Goal: Complete application form

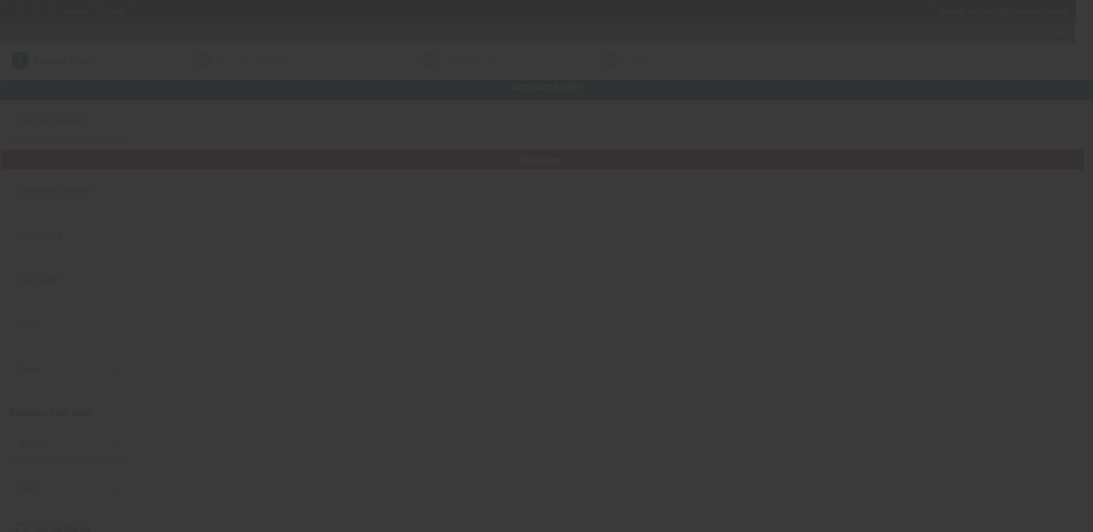
type input "Cap's Pumping Svc"
type input "21323 Faylor Rd"
type input "49625"
type input "Copemish"
type input "(231) 590-6881"
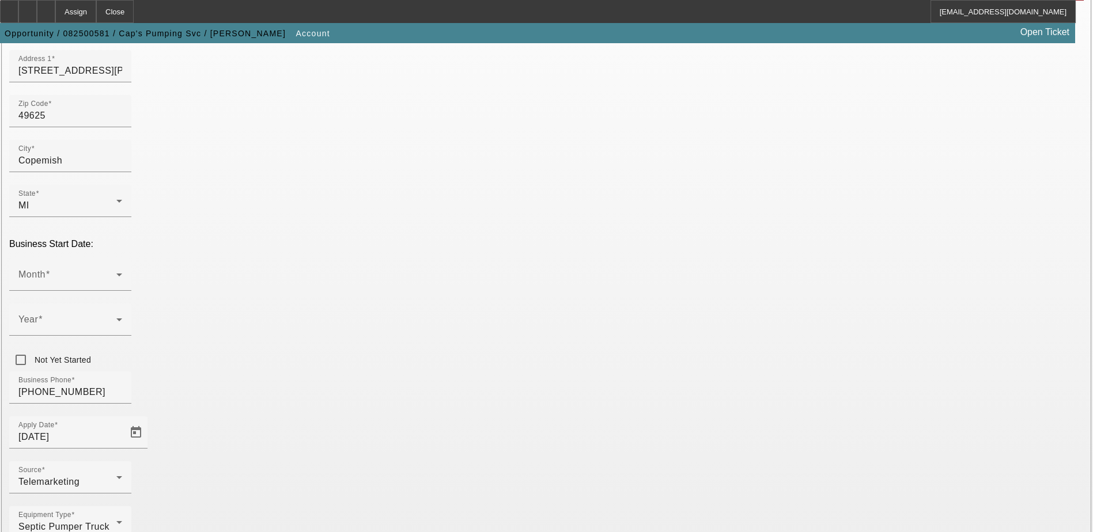
scroll to position [173, 0]
click at [116, 314] on span at bounding box center [67, 321] width 98 height 14
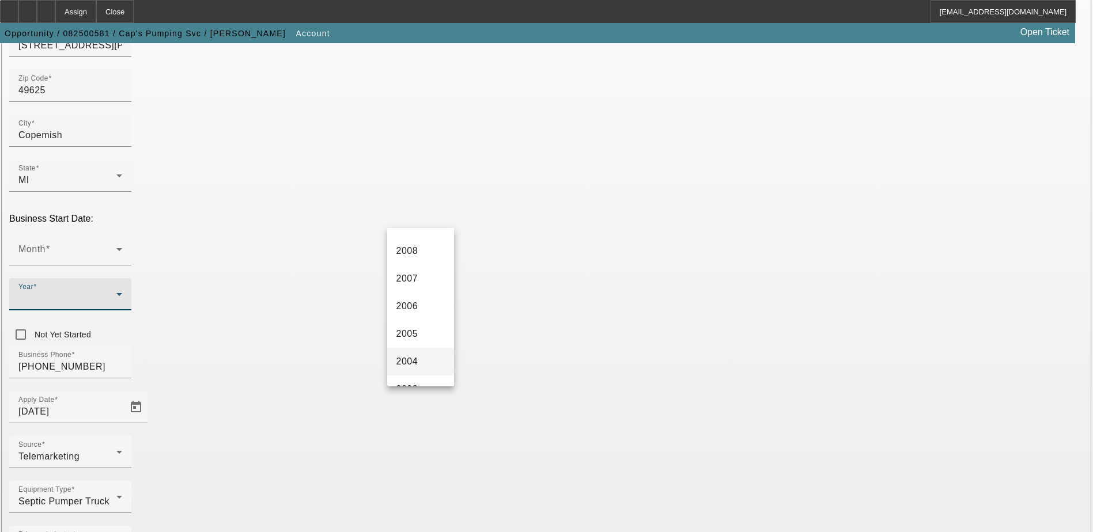
scroll to position [576, 0]
click at [410, 305] on span "2005" at bounding box center [407, 306] width 22 height 14
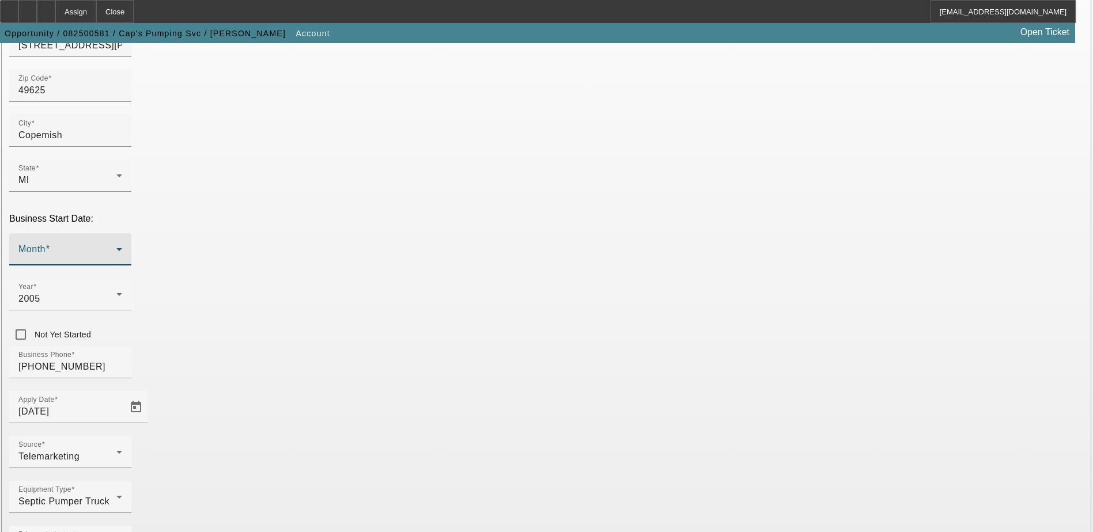
click at [116, 247] on span at bounding box center [67, 254] width 98 height 14
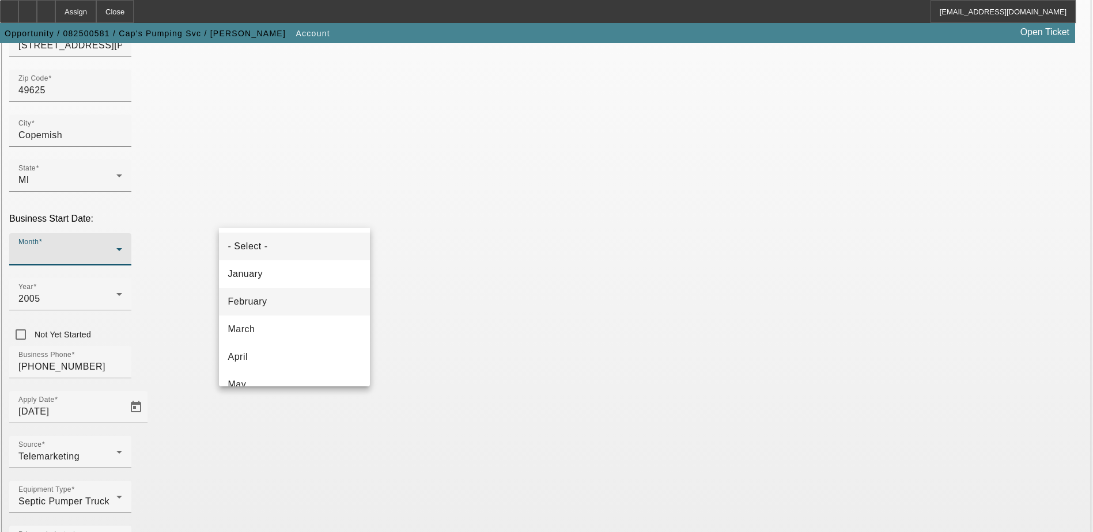
click at [265, 290] on mat-option "February" at bounding box center [294, 302] width 151 height 28
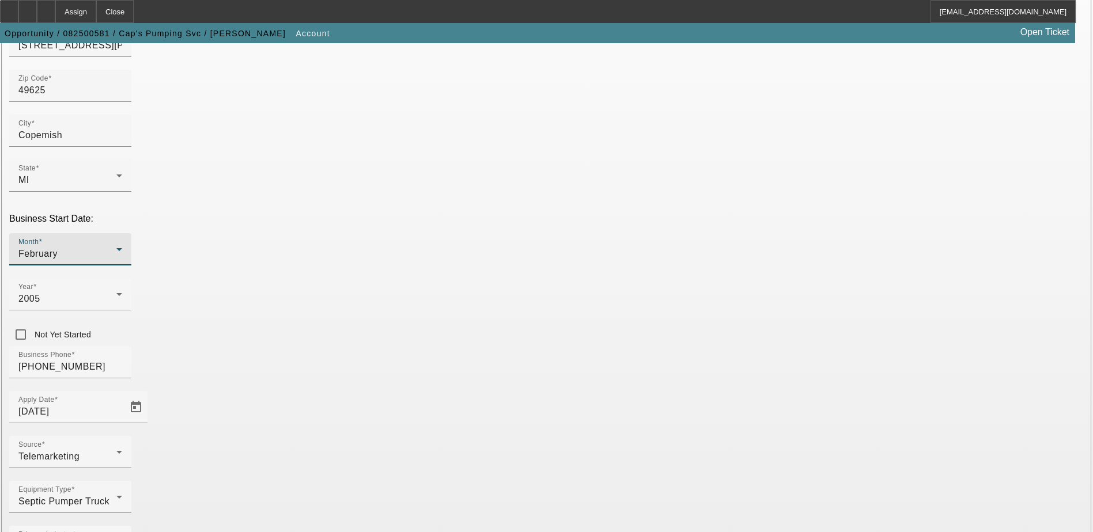
click at [116, 247] on div "February" at bounding box center [67, 254] width 98 height 14
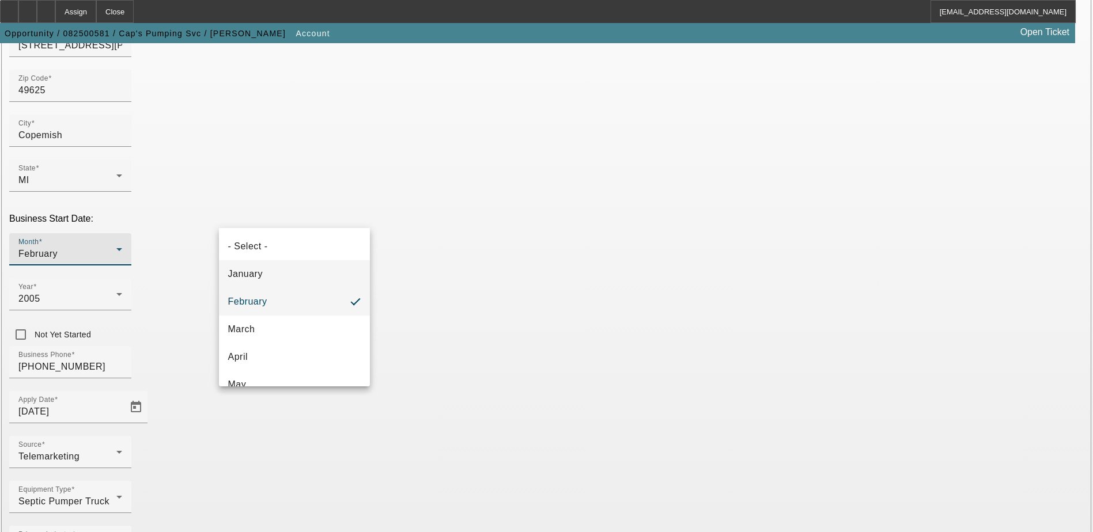
click at [255, 271] on span "January" at bounding box center [245, 274] width 35 height 14
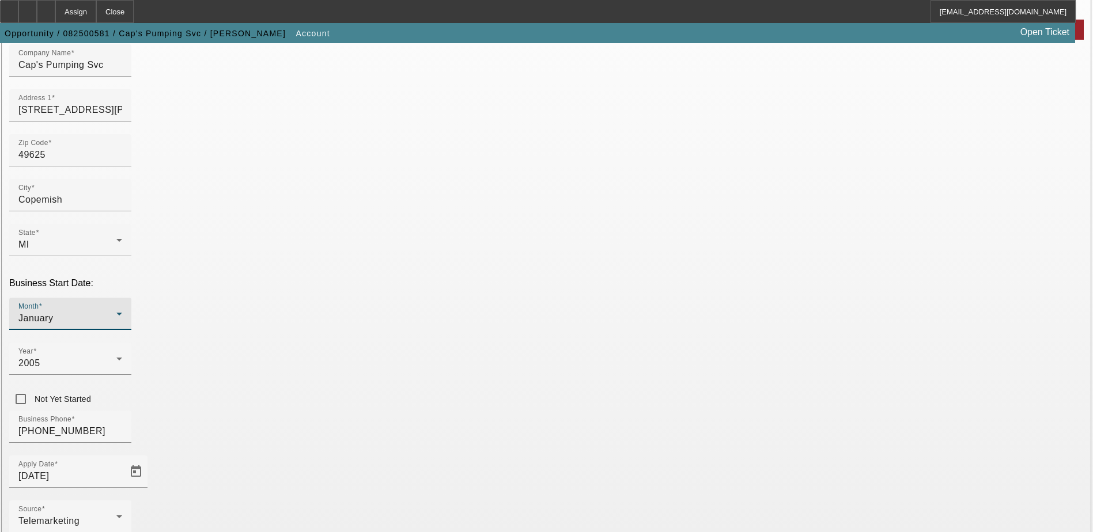
scroll to position [195, 0]
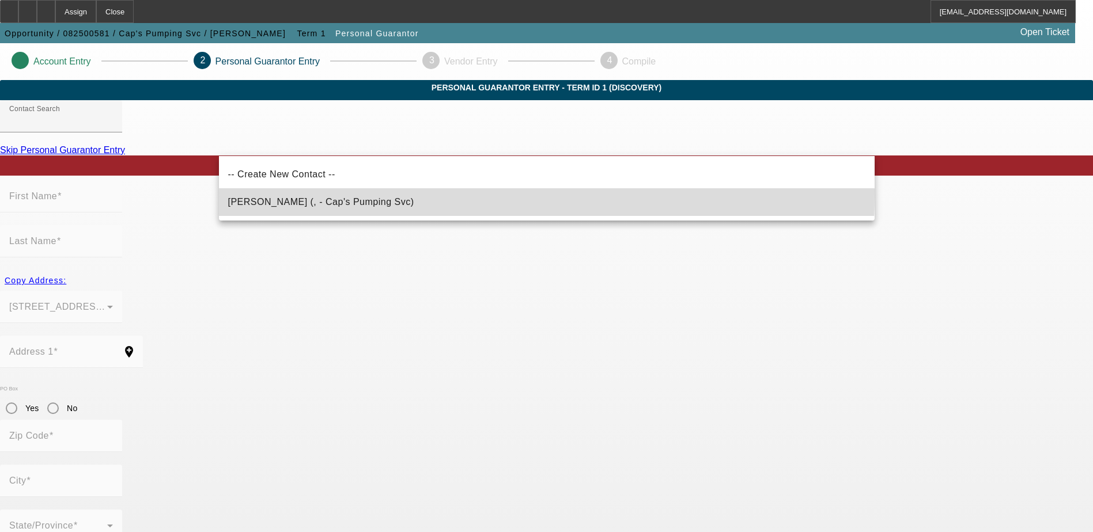
click at [270, 191] on mat-option "Mahoney, Bradley (, - Cap's Pumping Svc)" at bounding box center [546, 202] width 655 height 28
type input "Mahoney, Bradley (, - Cap's Pumping Svc)"
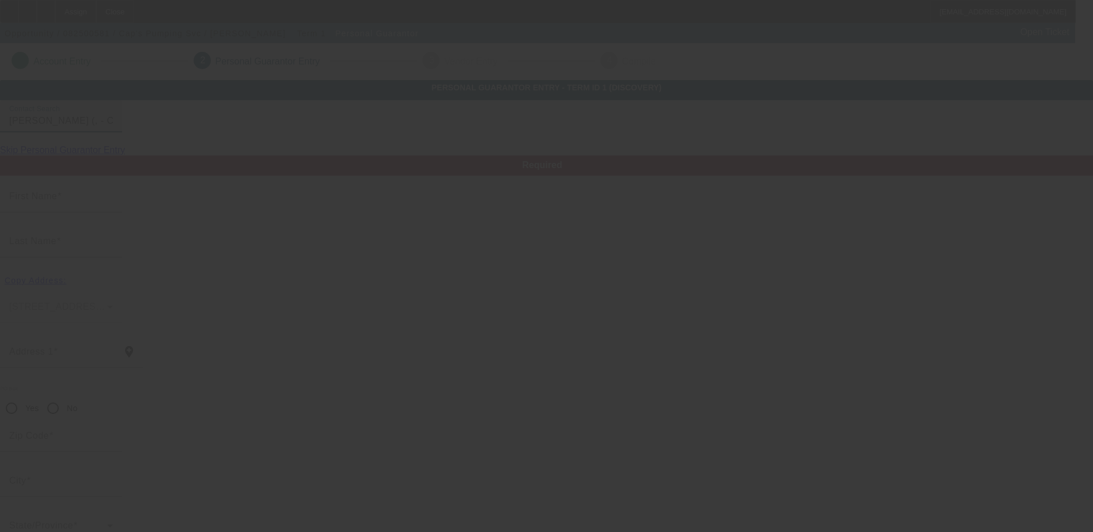
type input "Bradley"
type input "Mahoney"
radio input "true"
type input "[PHONE_NUMBER]"
type input "mahoney231@gmail.com"
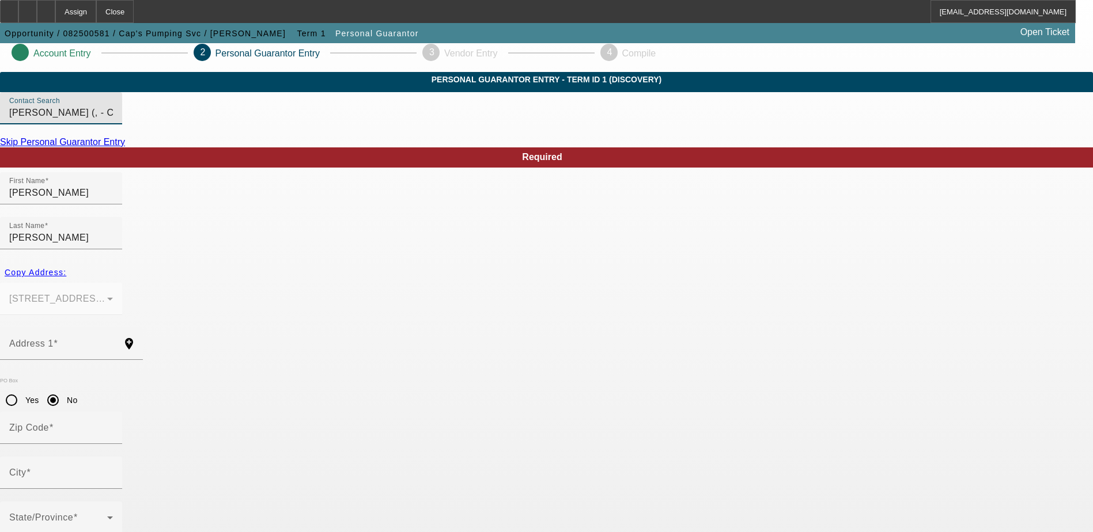
scroll to position [31, 0]
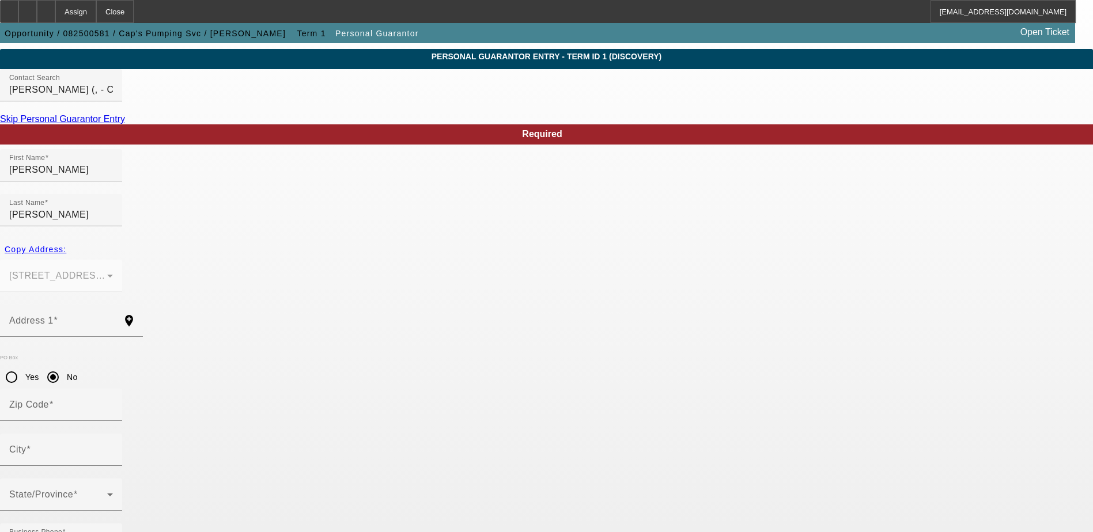
paste input "377-98-3285"
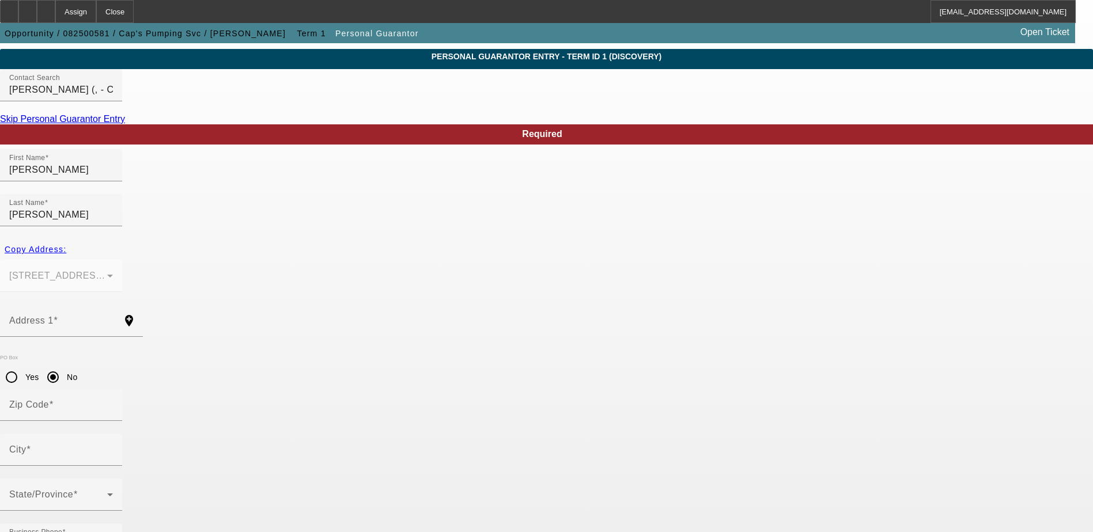
type input "377-98-3285"
type input "100"
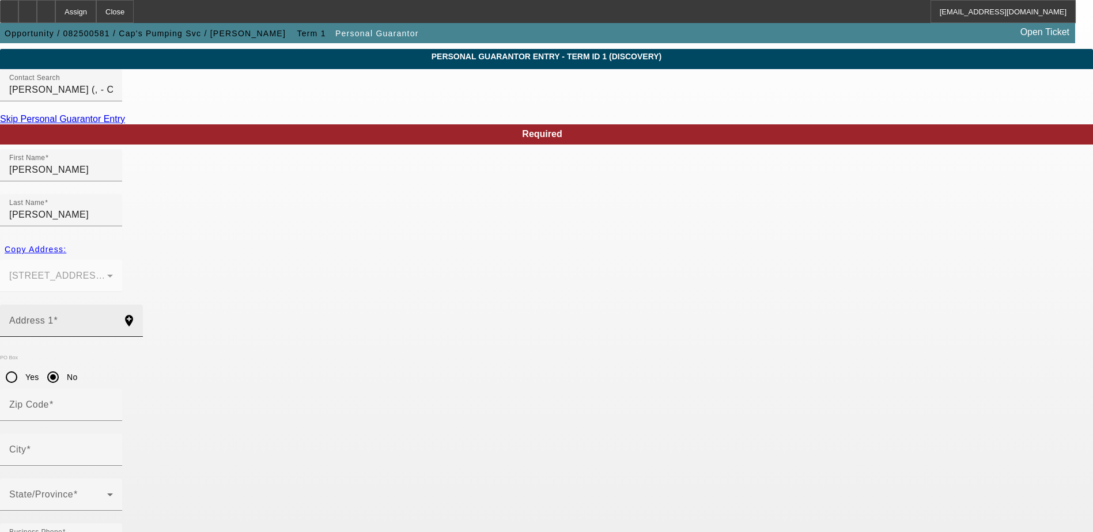
click at [113, 319] on input "Address 1" at bounding box center [61, 326] width 104 height 14
click at [113, 305] on div "Address 1" at bounding box center [61, 321] width 104 height 32
drag, startPoint x: 270, startPoint y: 280, endPoint x: 238, endPoint y: 285, distance: 32.6
click at [54, 316] on mat-label "Address 1" at bounding box center [31, 321] width 44 height 10
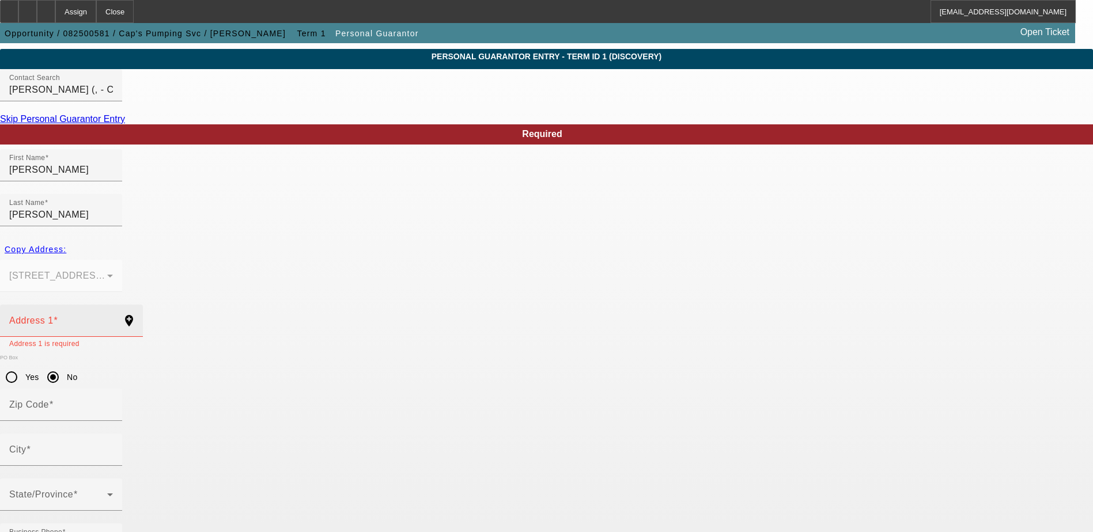
click at [113, 319] on input "Address 1" at bounding box center [61, 326] width 104 height 14
paste input "21323 Faylor Road"
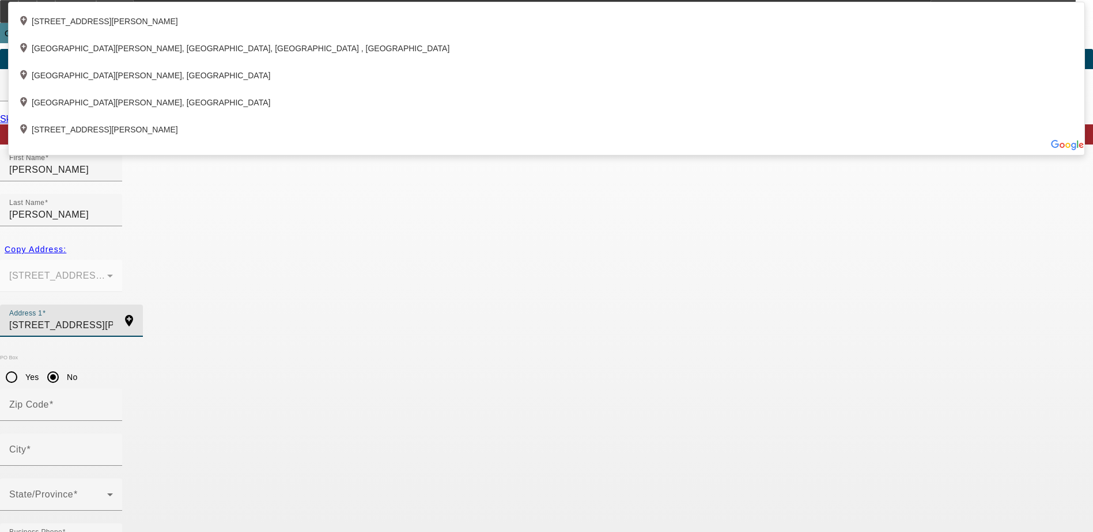
type input "21323 Faylor Road"
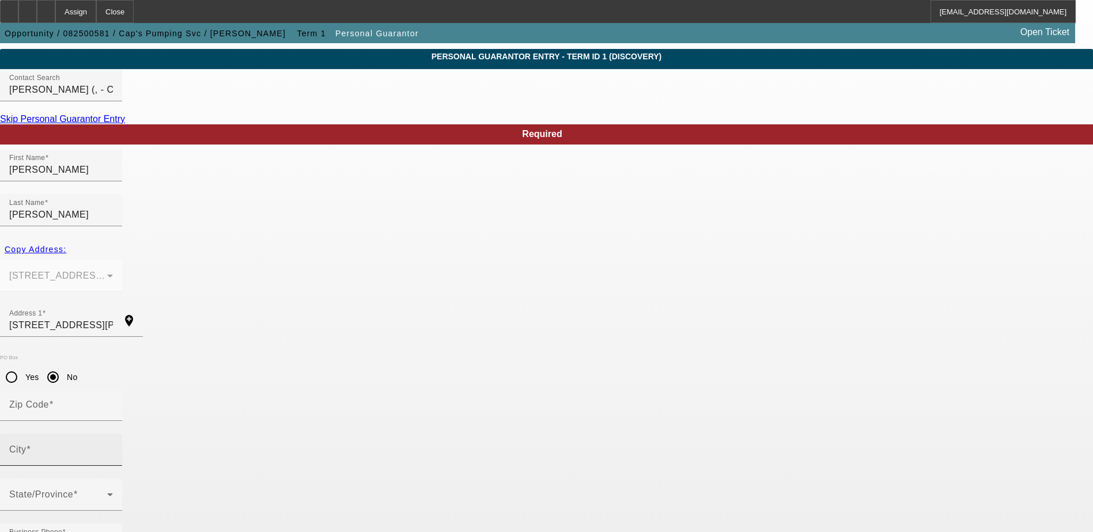
click at [31, 445] on span at bounding box center [28, 450] width 5 height 10
click at [113, 448] on input "City" at bounding box center [61, 455] width 104 height 14
click at [25, 439] on label "City" at bounding box center [17, 443] width 16 height 8
click at [113, 448] on input "City" at bounding box center [61, 455] width 104 height 14
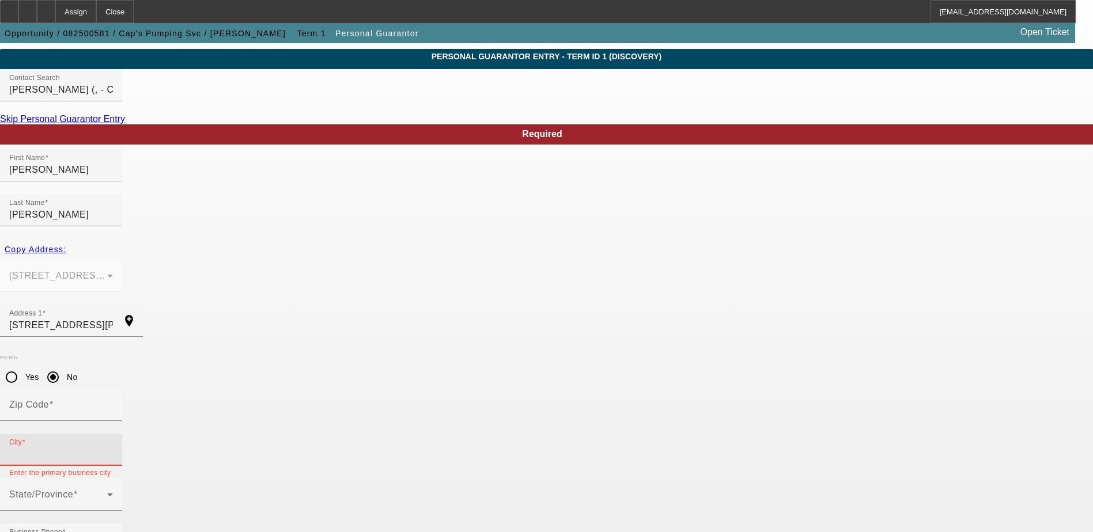
paste input "Copemish"
type input "Copemish"
click at [107, 492] on span at bounding box center [58, 499] width 98 height 14
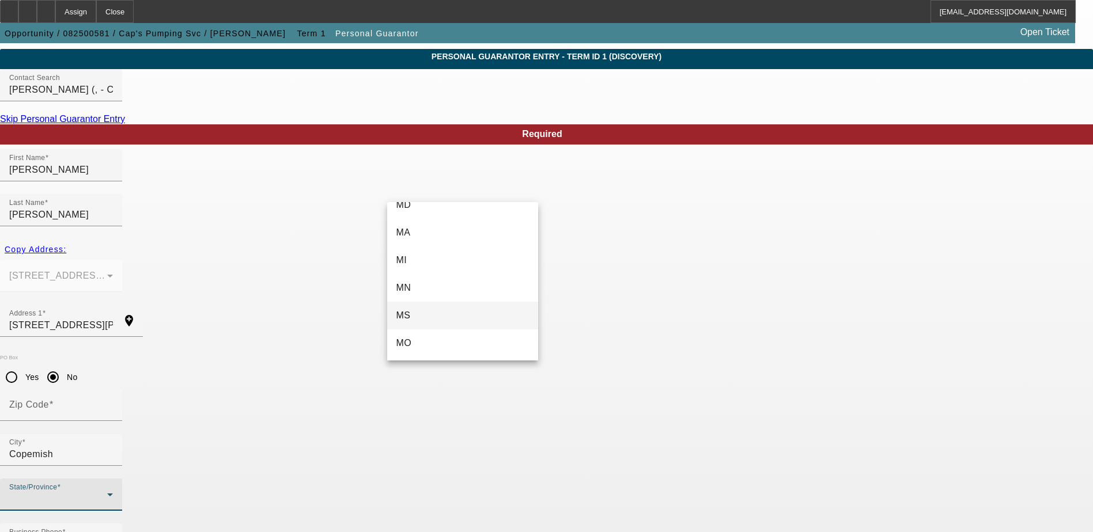
scroll to position [576, 0]
click at [423, 278] on mat-option "MI" at bounding box center [462, 281] width 151 height 28
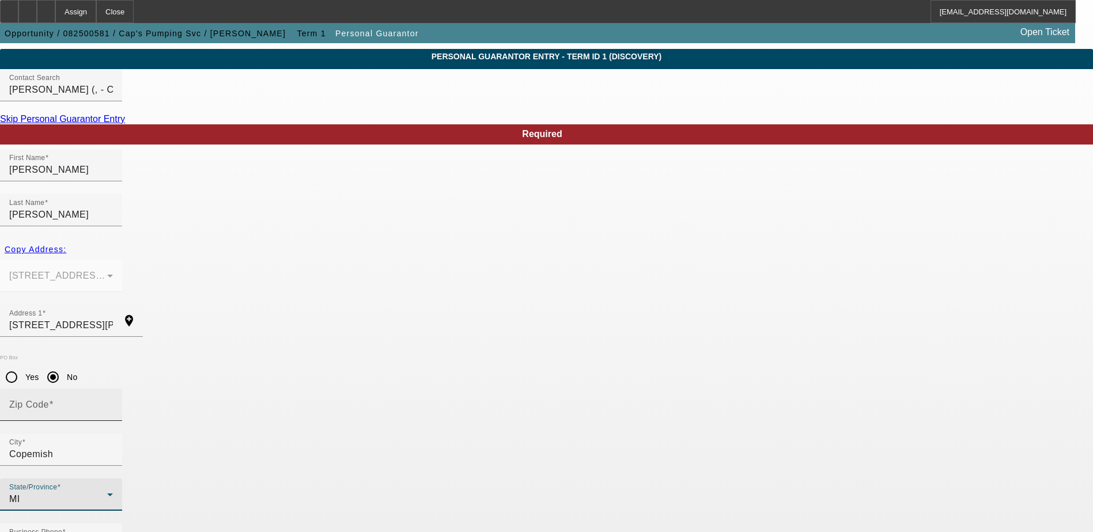
click at [49, 400] on mat-label "Zip Code" at bounding box center [29, 405] width 40 height 10
click at [113, 403] on input "Zip Code" at bounding box center [61, 410] width 104 height 14
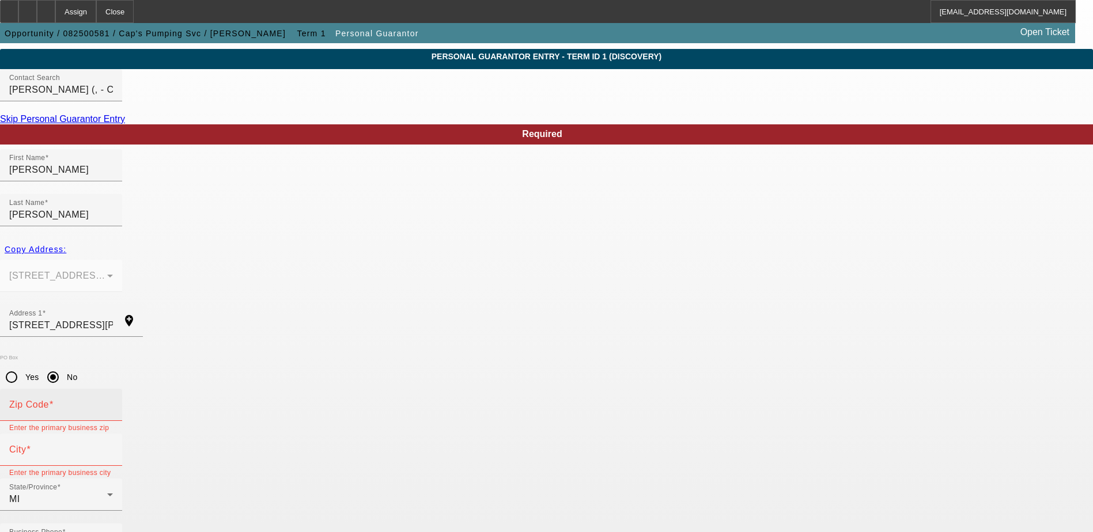
click at [49, 400] on mat-label "Zip Code" at bounding box center [29, 405] width 40 height 10
click at [113, 403] on input "Zip Code" at bounding box center [61, 410] width 104 height 14
drag, startPoint x: 400, startPoint y: 330, endPoint x: 390, endPoint y: 359, distance: 30.4
click at [390, 359] on div "Required First Name Bradley Last Name Mahoney Copy Address: 21323 Faylor Rd Cop…" at bounding box center [546, 413] width 1093 height 579
drag, startPoint x: 390, startPoint y: 359, endPoint x: 354, endPoint y: 347, distance: 38.2
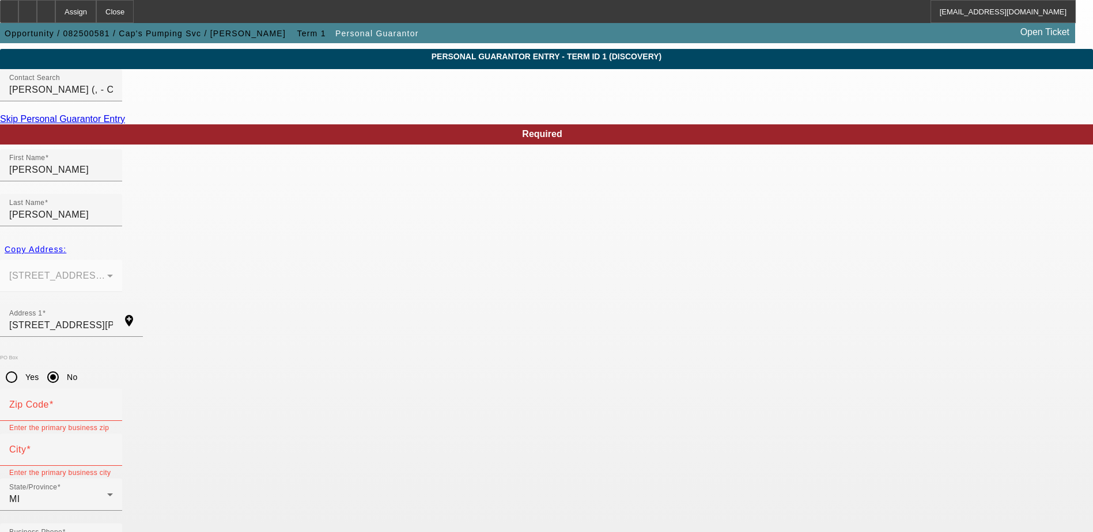
click at [351, 355] on div "PO Box Yes No" at bounding box center [546, 372] width 1093 height 34
click at [49, 400] on mat-label "Zip Code" at bounding box center [29, 405] width 40 height 10
click at [113, 403] on input "Zip Code" at bounding box center [61, 410] width 104 height 14
paste input "49625"
type input "49625"
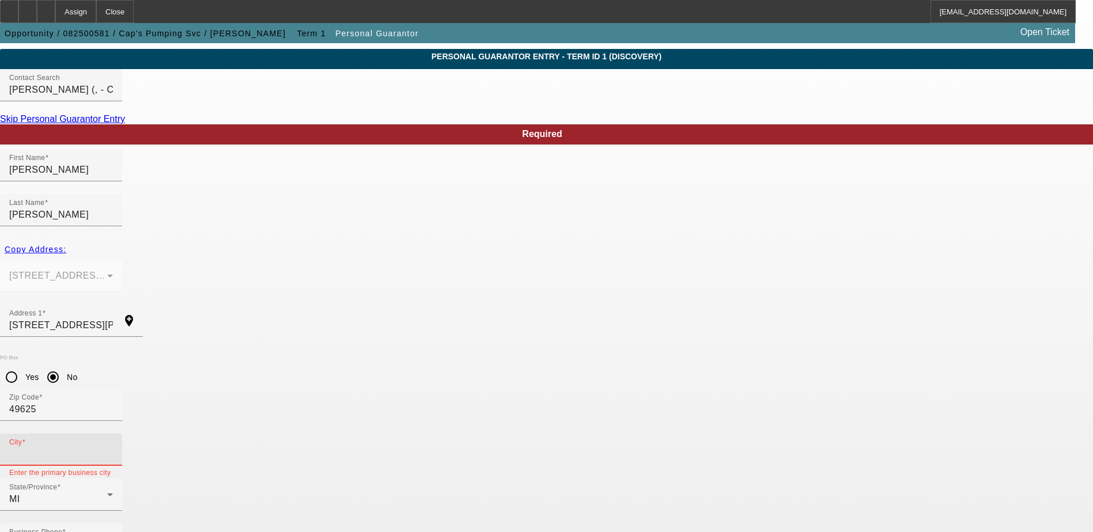
click at [113, 434] on div "City" at bounding box center [61, 450] width 104 height 32
click at [113, 448] on input "City" at bounding box center [61, 455] width 104 height 14
paste input "Copemish"
type input "Copemish"
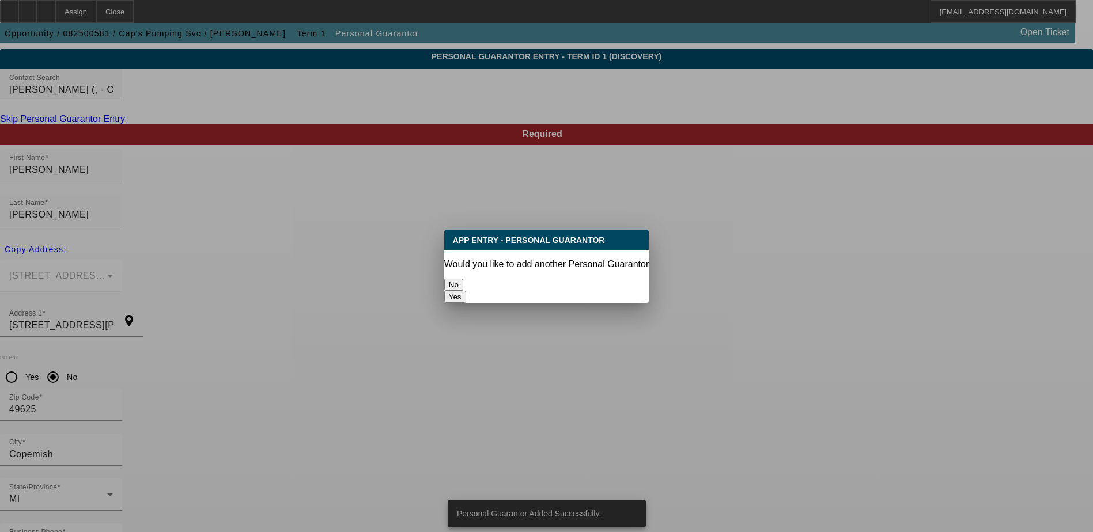
scroll to position [0, 0]
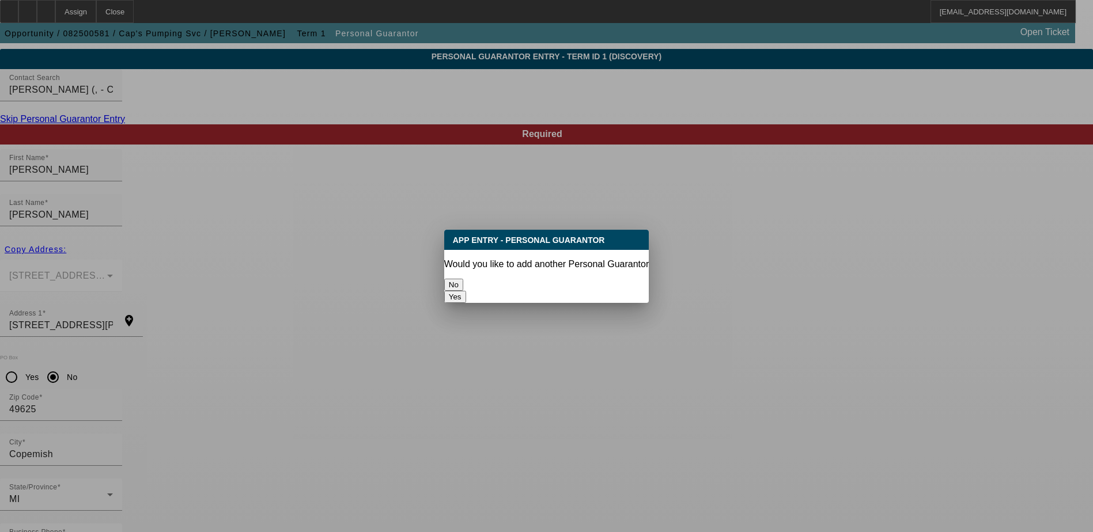
click at [463, 279] on button "No" at bounding box center [453, 285] width 19 height 12
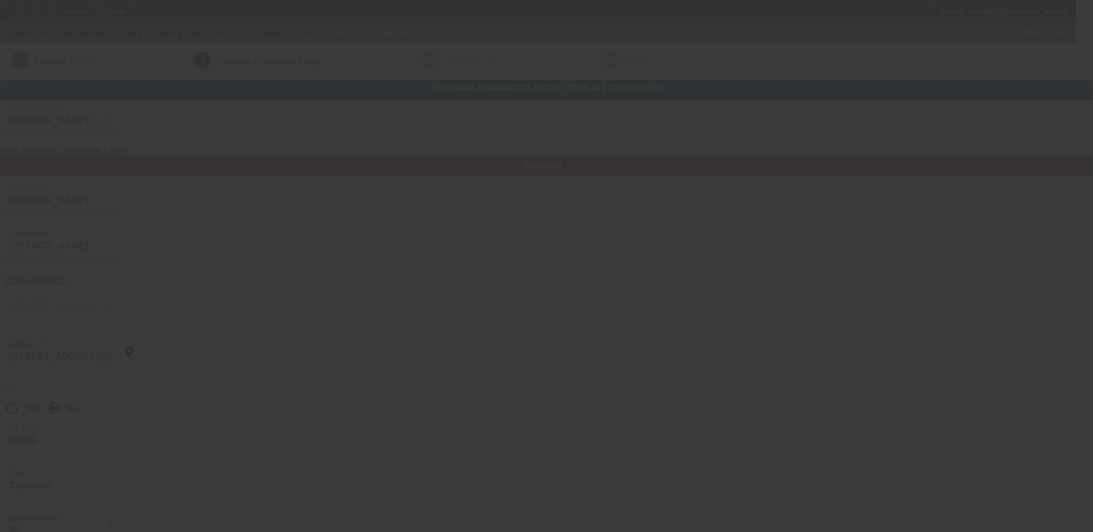
scroll to position [31, 0]
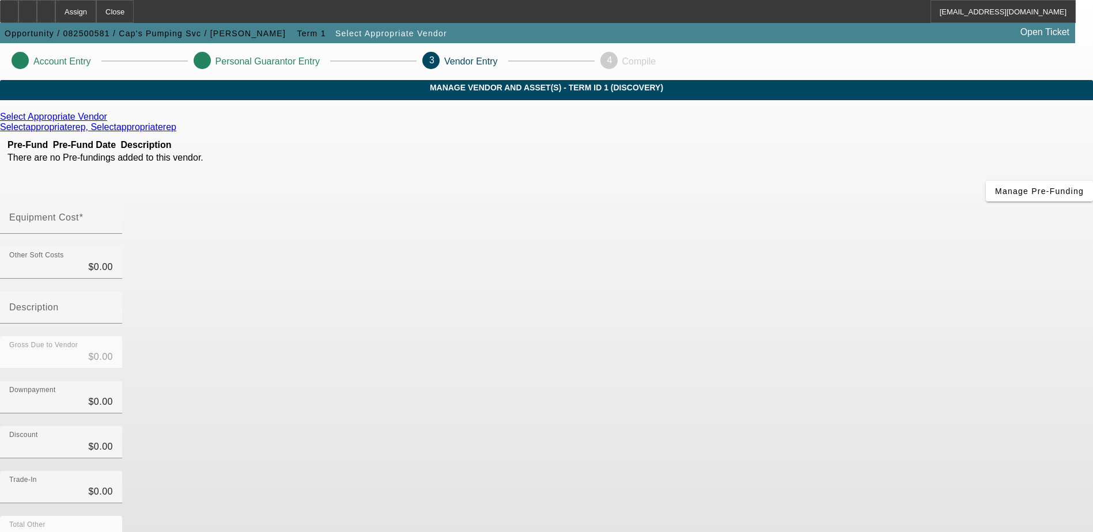
click at [310, 120] on div "Select Appropriate Vendor Selectappropriaterep, Selectappropriaterep Pre-Fund P…" at bounding box center [546, 393] width 1093 height 586
click at [110, 122] on icon at bounding box center [110, 117] width 0 height 10
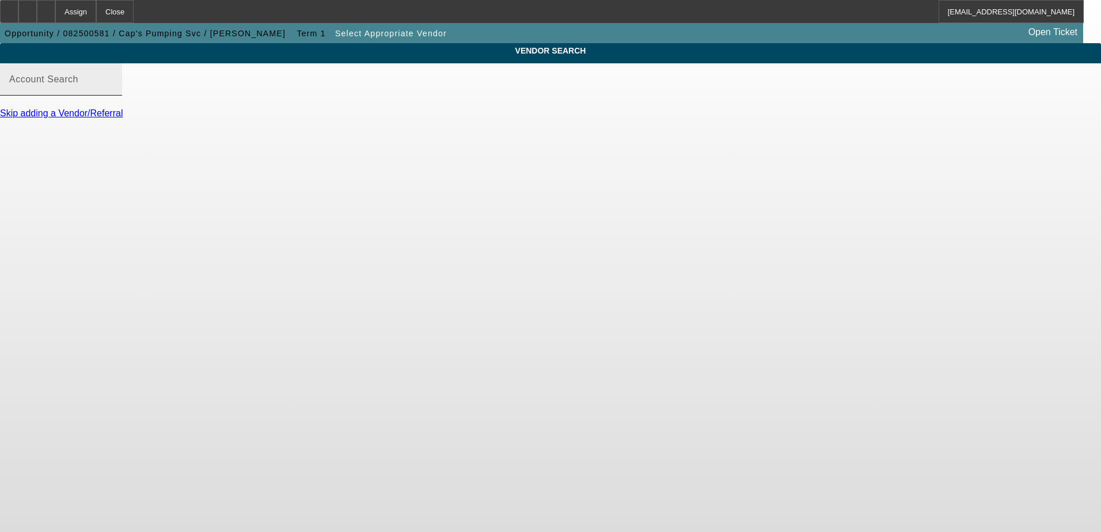
click at [78, 84] on mat-label "Account Search" at bounding box center [43, 79] width 69 height 10
click at [113, 91] on input "Account Search" at bounding box center [61, 84] width 104 height 14
click at [134, 16] on div "Close" at bounding box center [114, 11] width 37 height 23
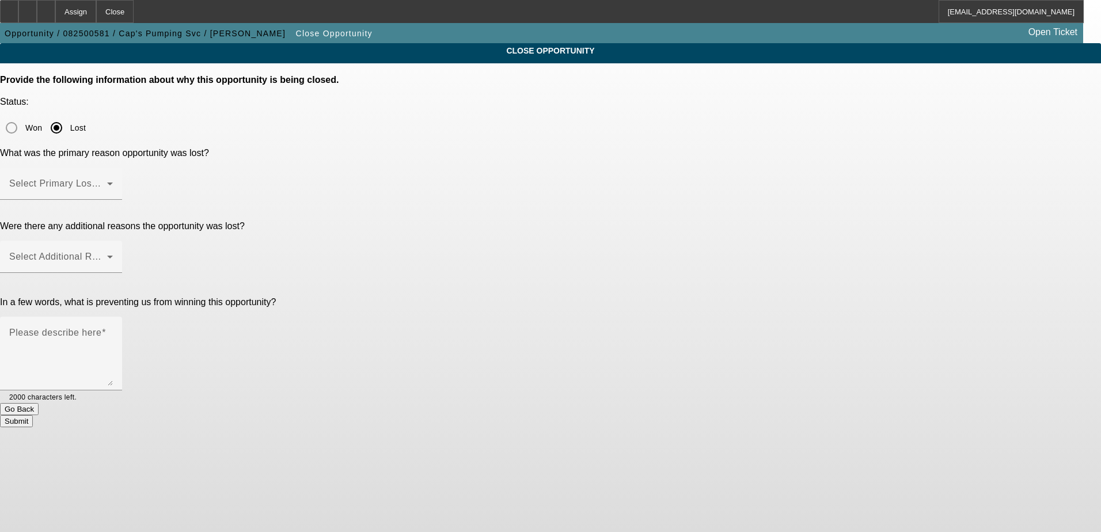
click at [39, 403] on button "Go Back" at bounding box center [19, 409] width 39 height 12
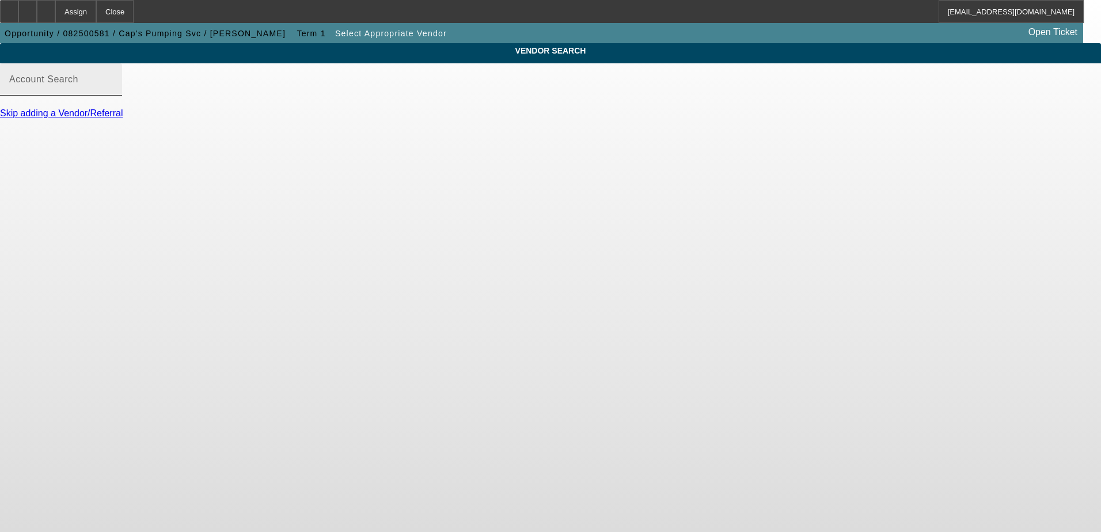
click at [113, 96] on div "Account Search" at bounding box center [61, 79] width 104 height 32
click at [123, 118] on link "Skip adding a Vendor/Referral" at bounding box center [61, 113] width 123 height 10
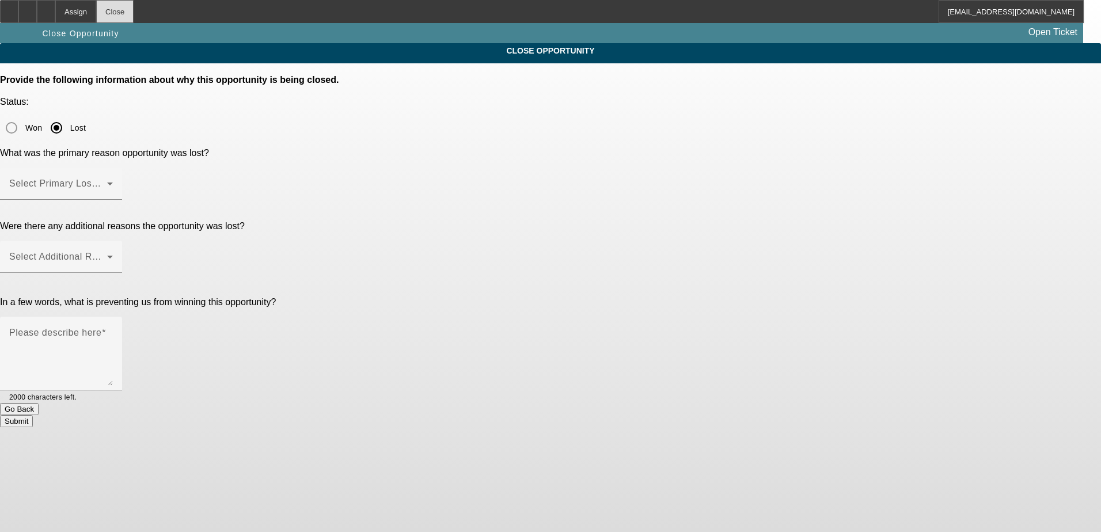
click at [134, 18] on div "Close" at bounding box center [114, 11] width 37 height 23
click at [39, 403] on button "Go Back" at bounding box center [19, 409] width 39 height 12
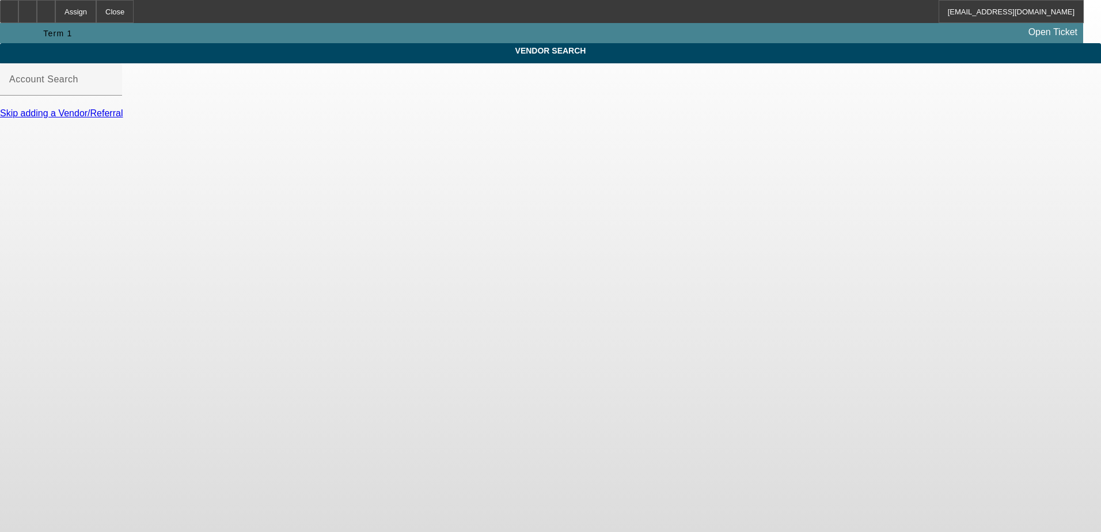
click at [39, 34] on icon at bounding box center [39, 33] width 0 height 10
click at [8, 30] on div "Term 1 Open Ticket" at bounding box center [550, 33] width 1101 height 20
click at [0, 29] on icon at bounding box center [0, 33] width 0 height 10
click at [78, 32] on span "Term 1" at bounding box center [58, 33] width 39 height 10
click at [79, 31] on icon at bounding box center [79, 33] width 0 height 10
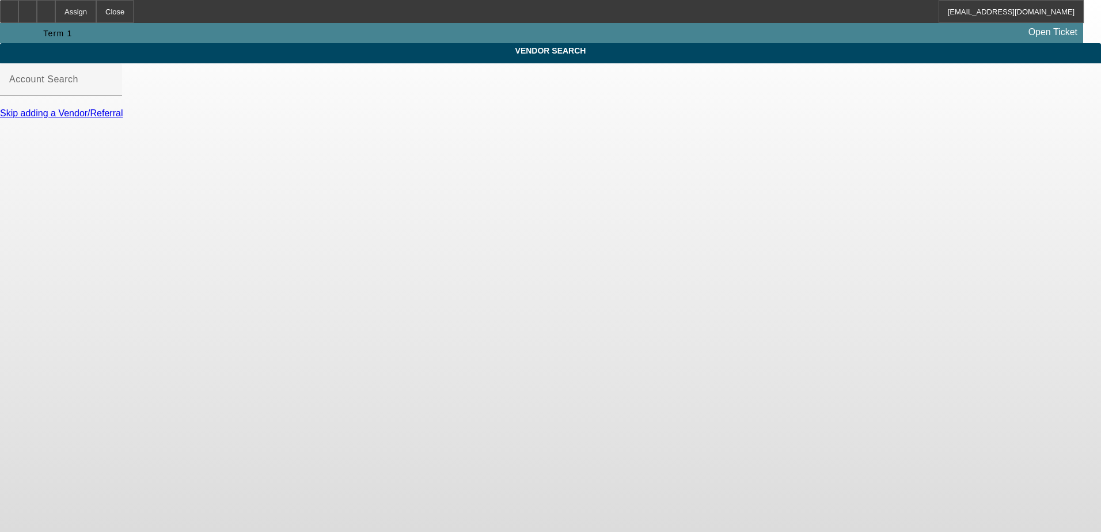
click at [248, 119] on div "Skip adding a Vendor/Referral" at bounding box center [550, 113] width 1101 height 10
click at [113, 91] on input "Account Search" at bounding box center [61, 84] width 104 height 14
click at [123, 118] on link "Skip adding a Vendor/Referral" at bounding box center [61, 113] width 123 height 10
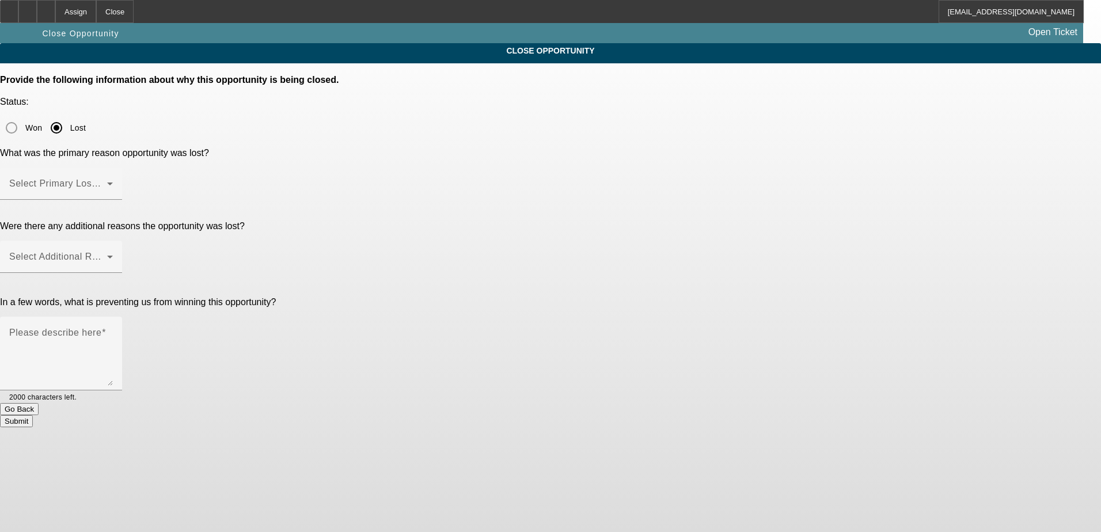
click at [39, 403] on button "Go Back" at bounding box center [19, 409] width 39 height 12
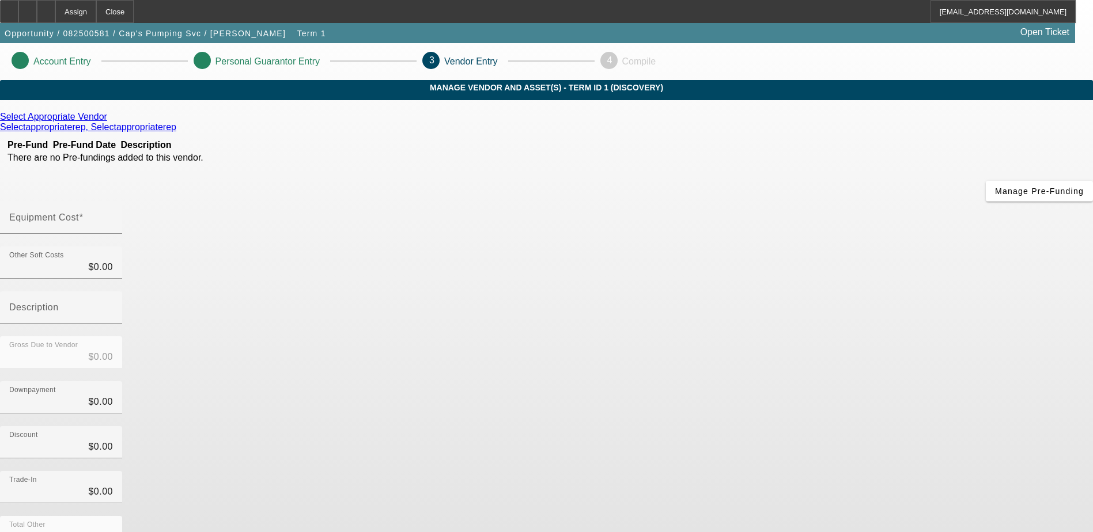
click at [299, 202] on div "Manage Pre-Funding" at bounding box center [546, 191] width 1093 height 21
click at [110, 122] on icon at bounding box center [110, 117] width 0 height 10
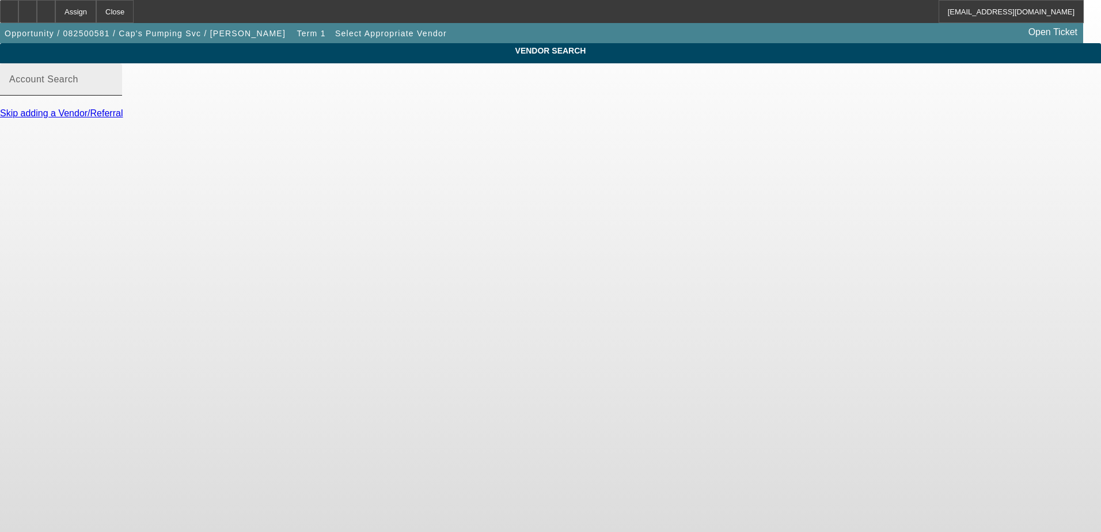
drag, startPoint x: 286, startPoint y: 89, endPoint x: 290, endPoint y: 81, distance: 8.8
click at [113, 82] on div "Account Search" at bounding box center [61, 79] width 104 height 32
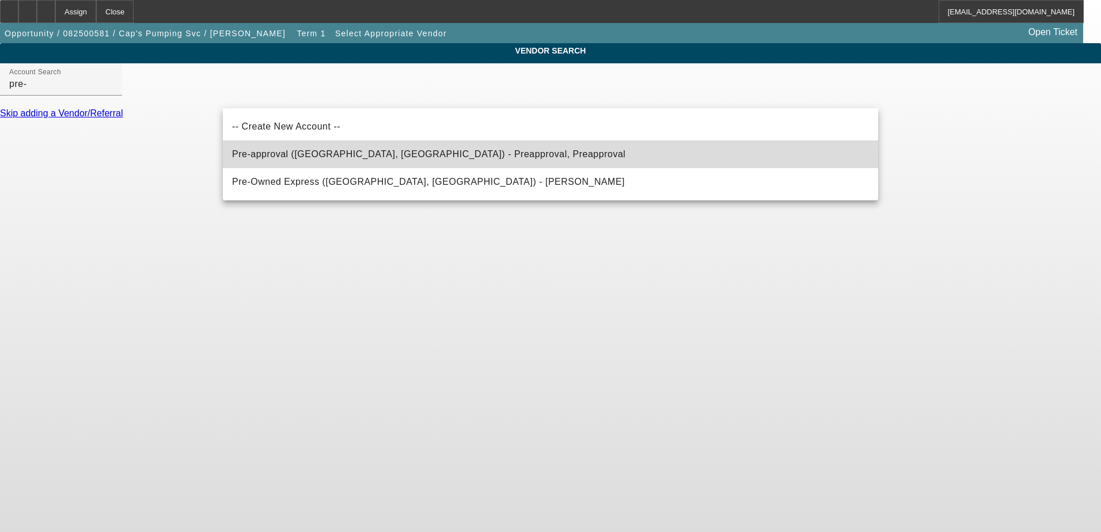
click at [274, 161] on span "Pre-approval (Northbrook, IL) - Preapproval, Preapproval" at bounding box center [428, 154] width 393 height 14
type input "Pre-approval (Northbrook, IL) - Preapproval, Preapproval"
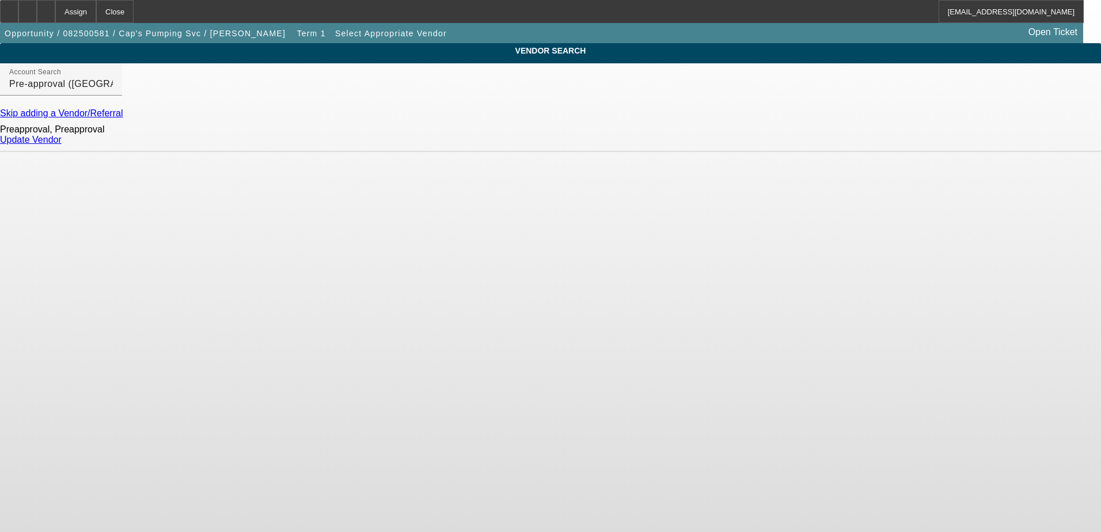
click at [62, 145] on link "Update Vendor" at bounding box center [31, 140] width 62 height 10
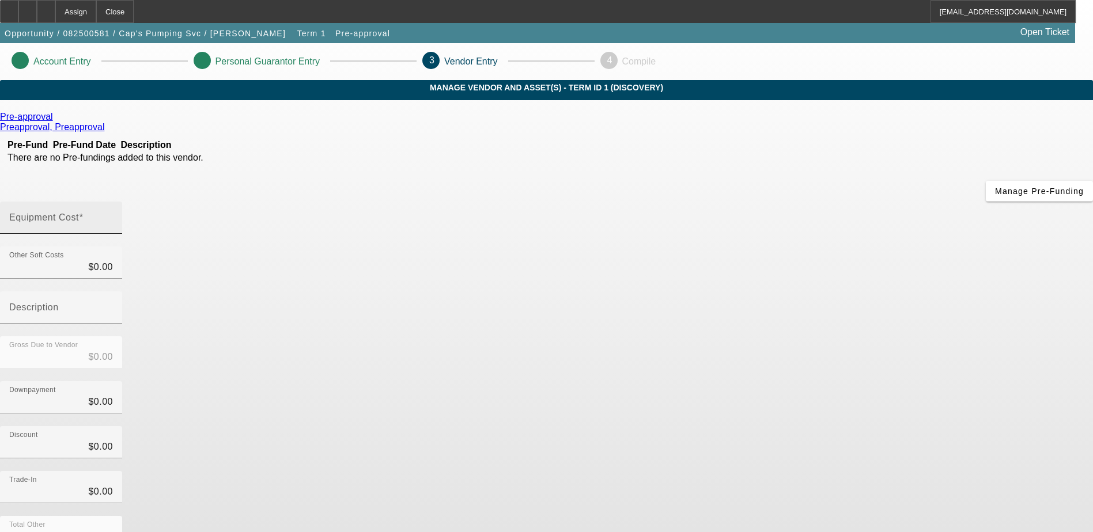
click at [79, 213] on mat-label "Equipment Cost" at bounding box center [44, 218] width 70 height 10
click at [113, 215] on input "Equipment Cost" at bounding box center [61, 222] width 104 height 14
type input "6"
type input "$6.00"
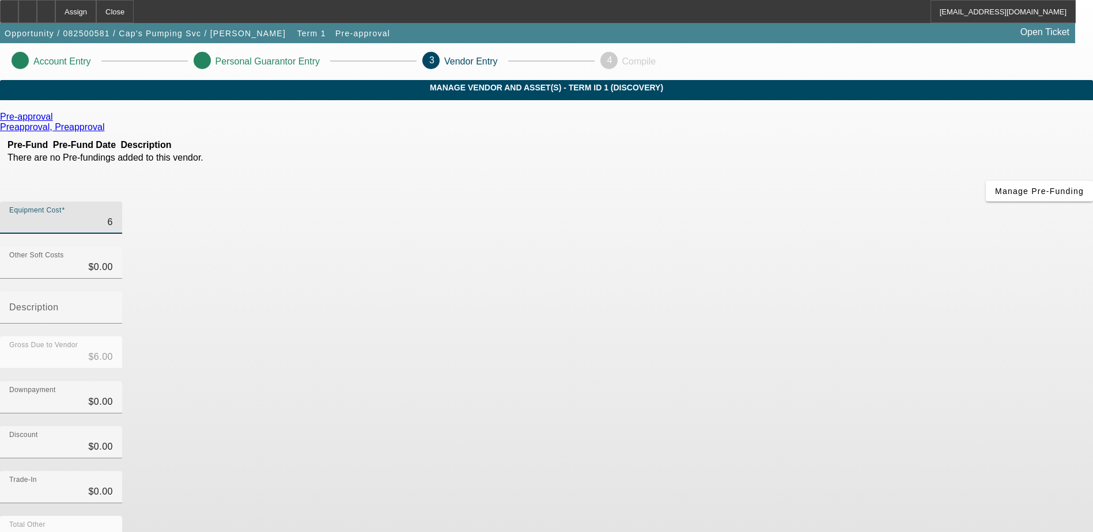
type input "68"
type input "$68.00"
type input "682"
type input "$682.00"
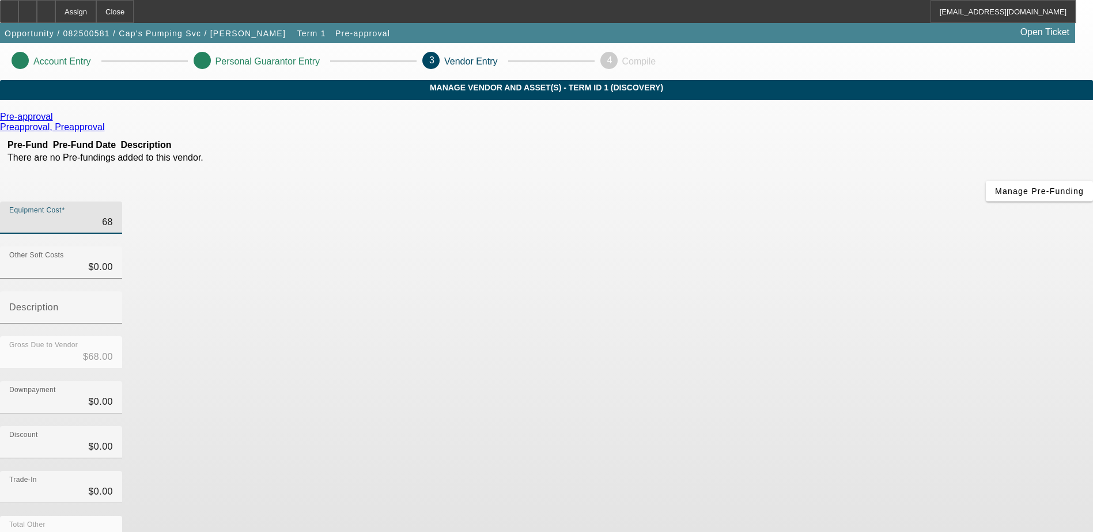
type input "$682.00"
type input "6820"
type input "$6,820.00"
type input "68202"
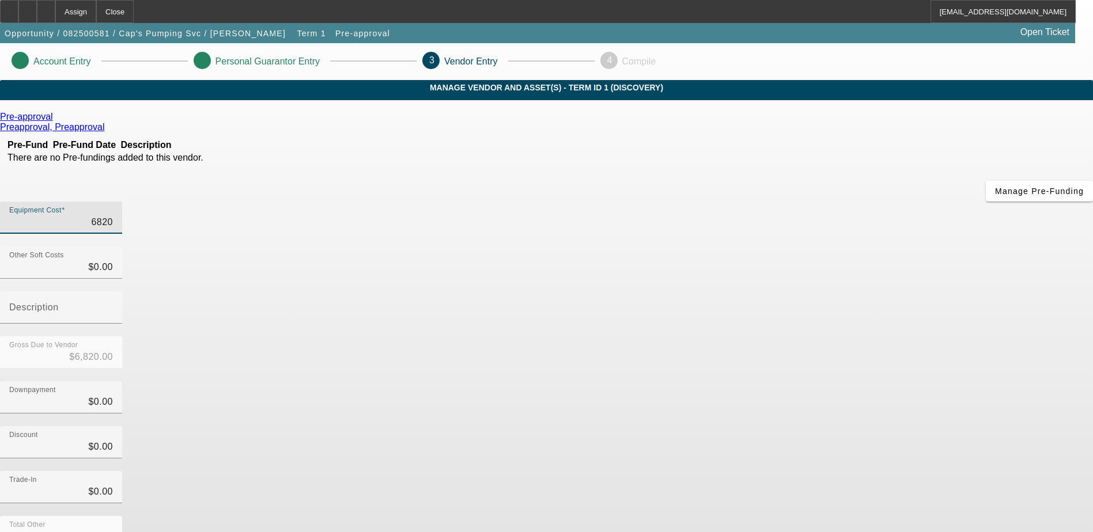
type input "$68,202.00"
type input "6820"
type input "$6,820.00"
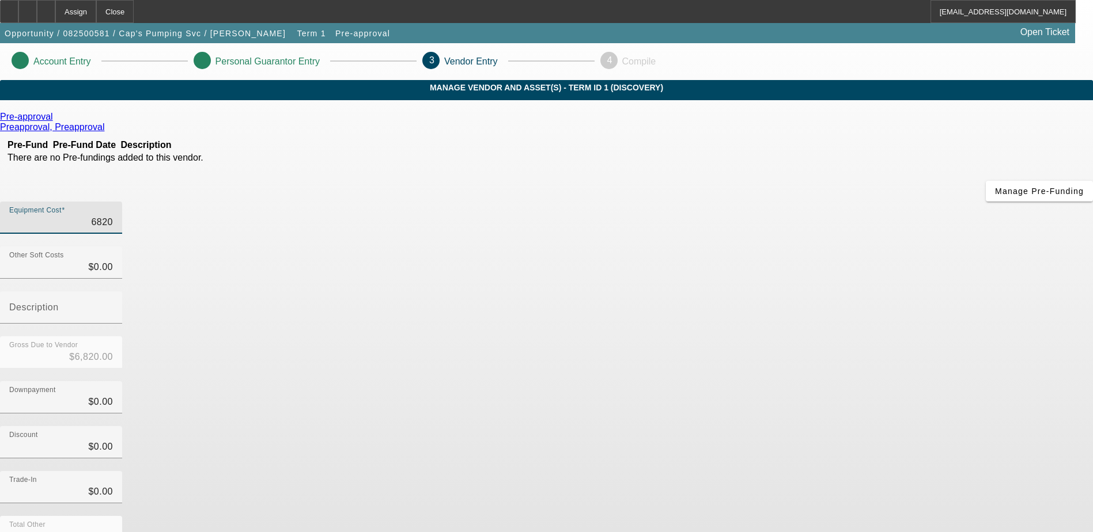
type input "682"
type input "$682.00"
type input "68"
type input "$68.00"
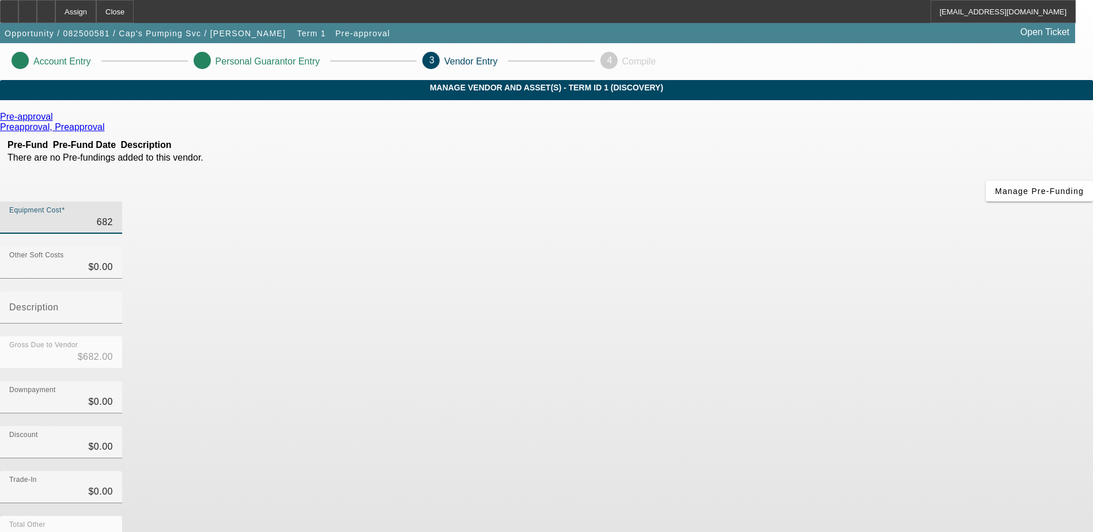
type input "$68.00"
type input "6"
type input "$6.00"
type input "$0.00"
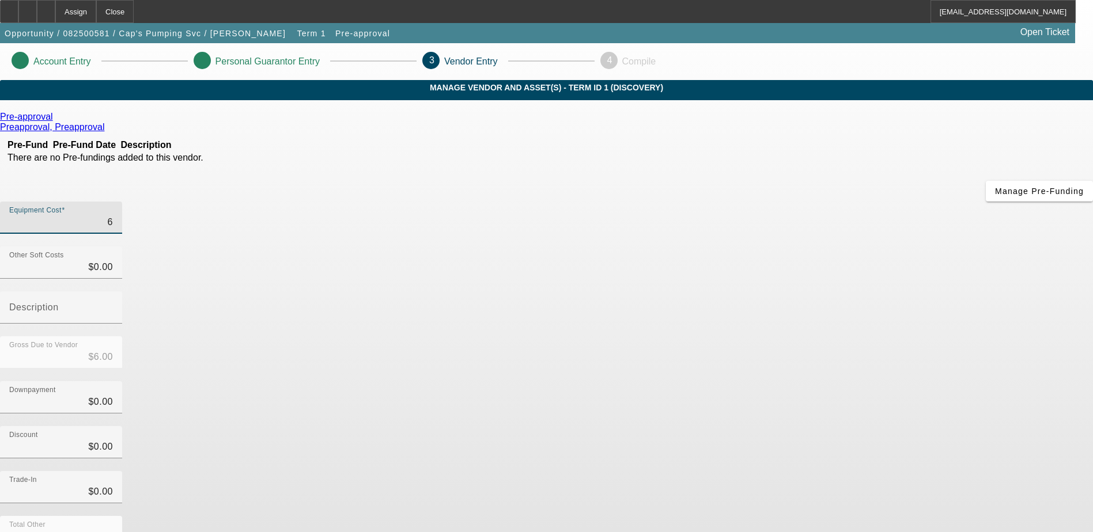
type input "$0.00"
type input "6"
type input "$6.00"
type input "68"
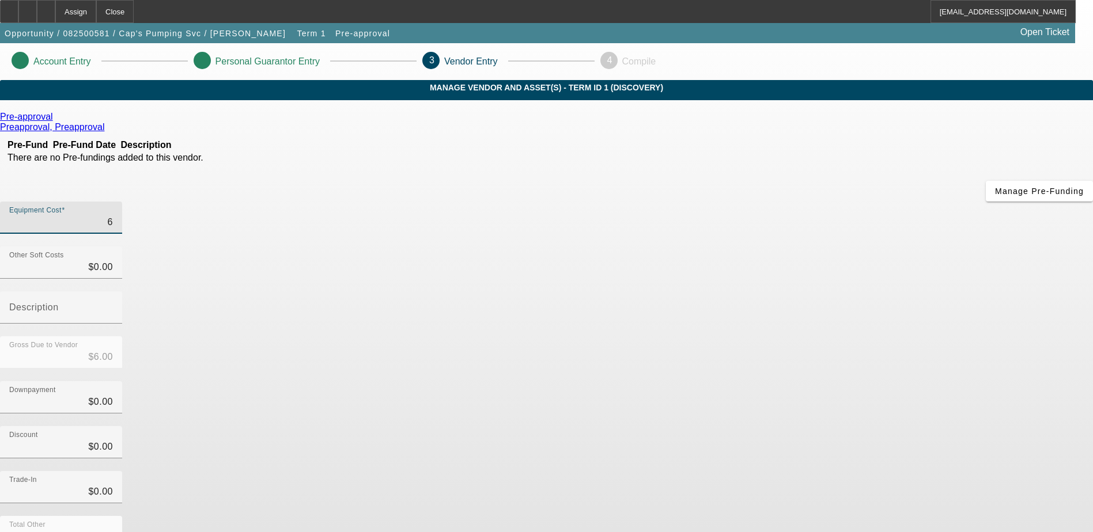
type input "$68.00"
type input "680"
type input "$680.00"
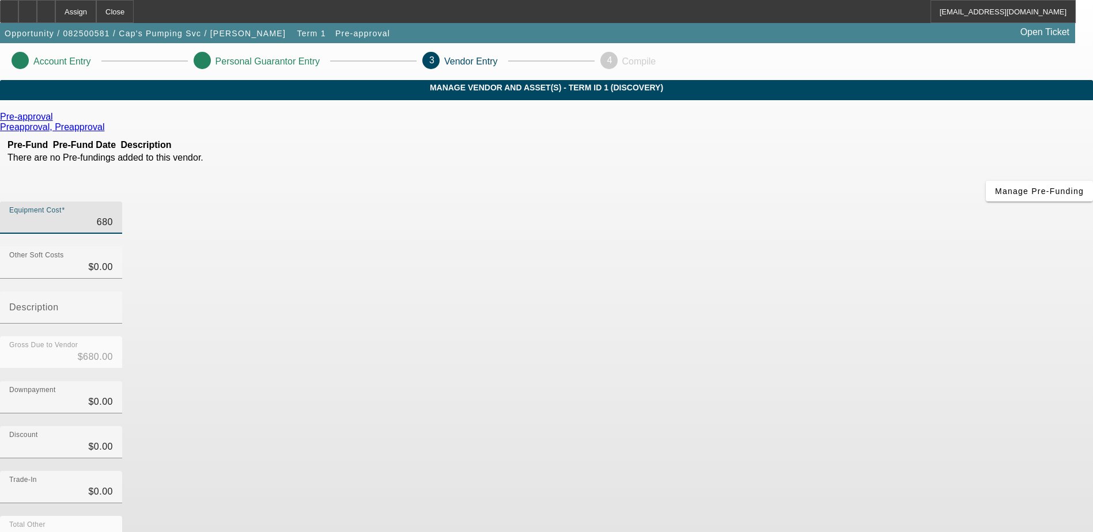
type input "6800"
type input "$6,800.00"
type input "68000"
type input "$68,000.00"
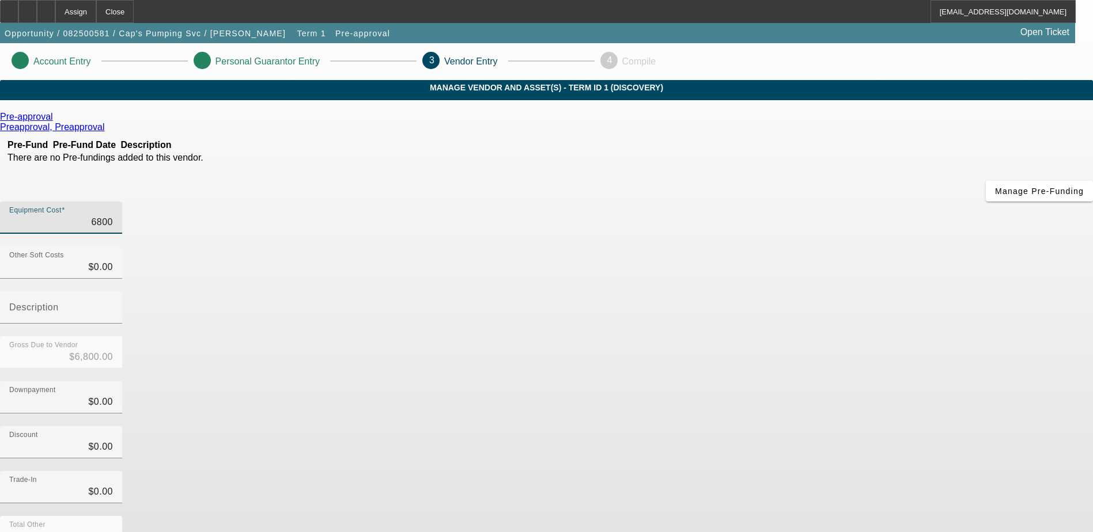
type input "$68,000.00"
click at [113, 395] on input "0" at bounding box center [61, 402] width 104 height 14
type input "10"
type input "$10.00"
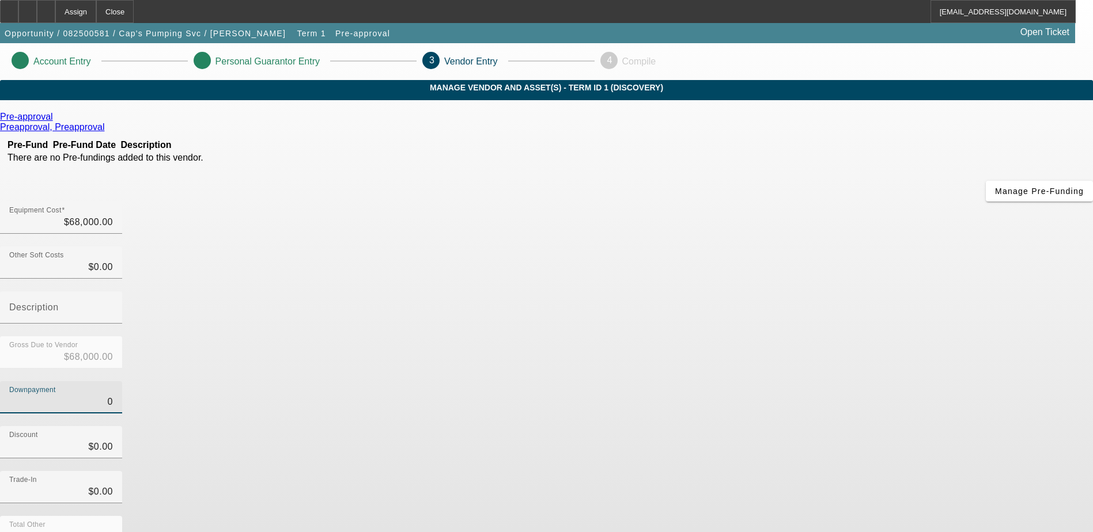
type input "$67,990.00"
type input "100"
type input "$100.00"
type input "$67,900.00"
type input "1000"
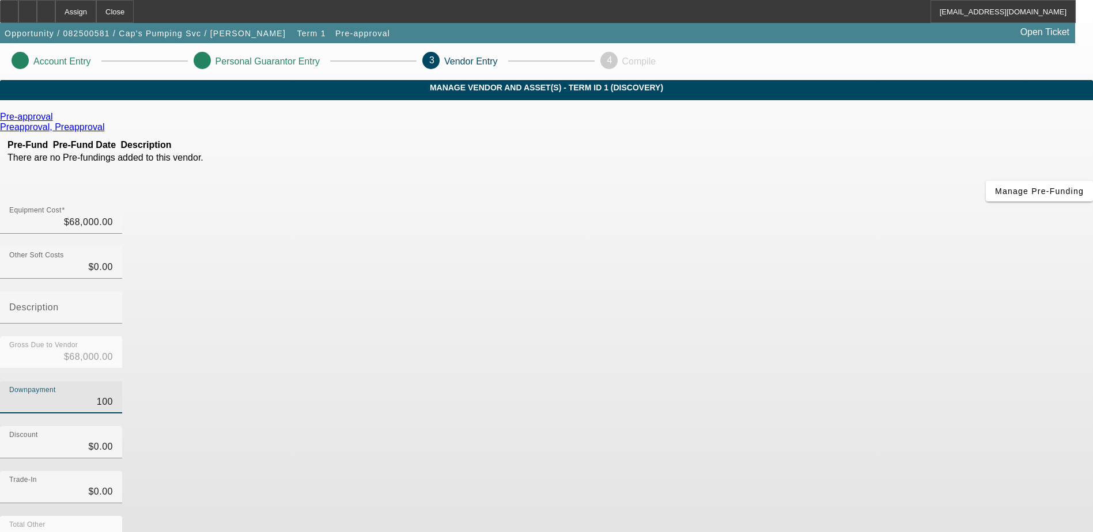
type input "$1,000.00"
type input "$67,000.00"
type input "10000"
type input "$10,000.00"
type input "$58,000.00"
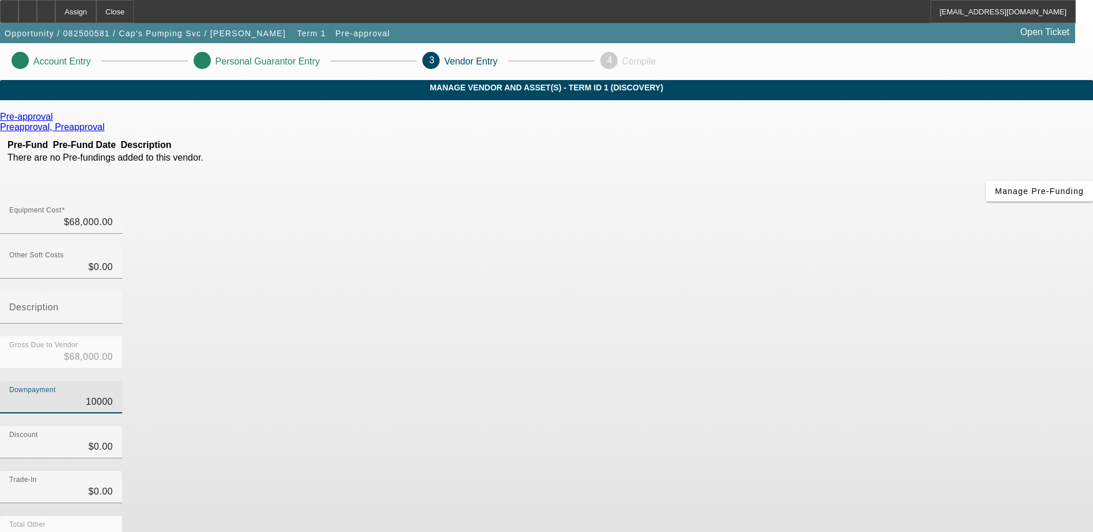
type input "100000"
type input "$100,000.00"
type input "$-32,000.00"
type input "10000"
type input "$10,000.00"
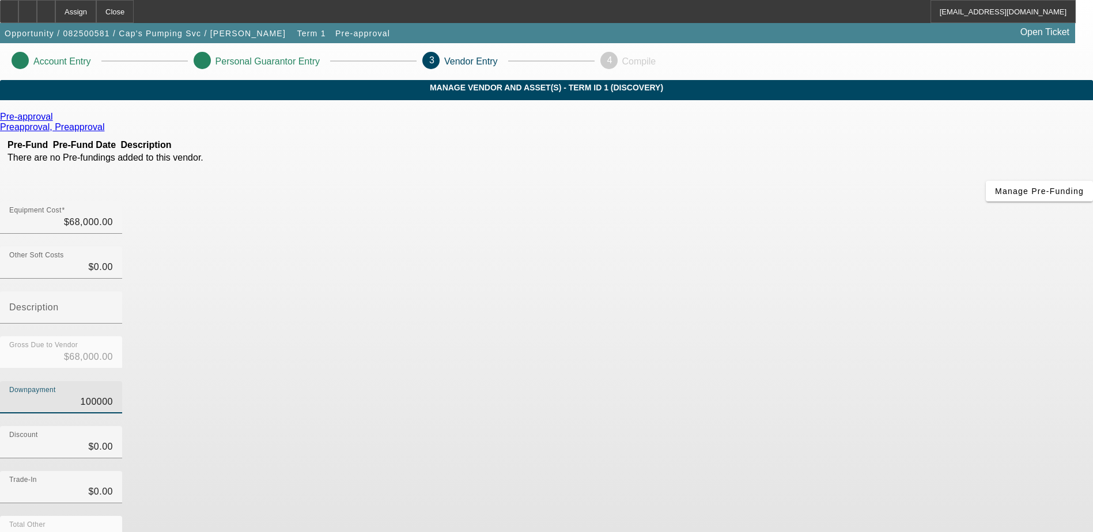
type input "$58,000.00"
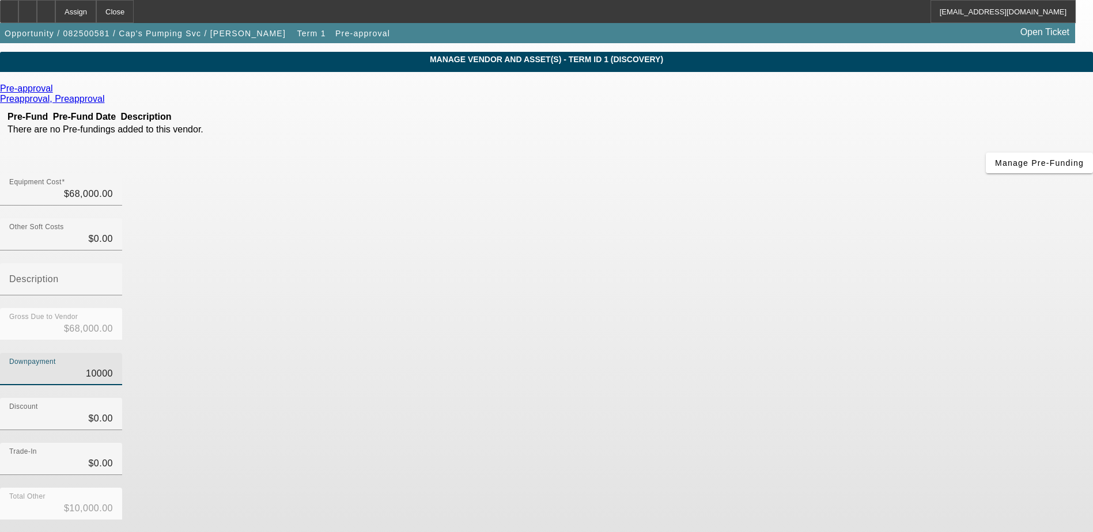
scroll to position [51, 0]
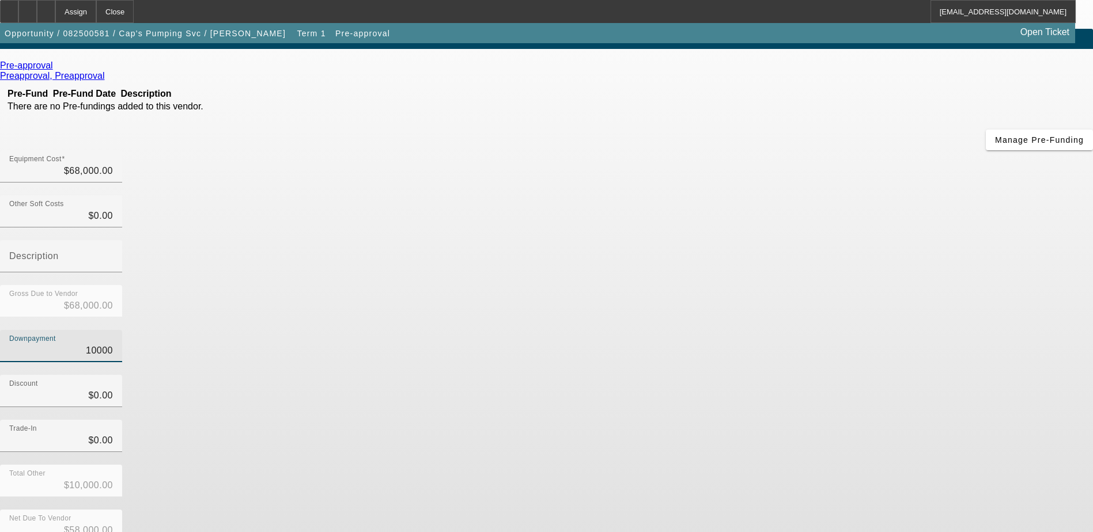
type input "$10,000.00"
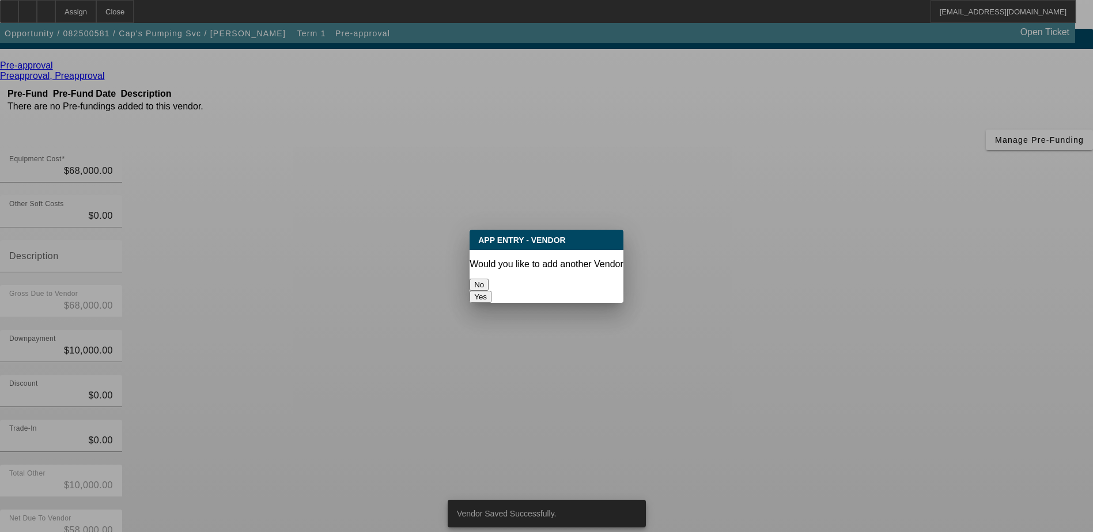
scroll to position [0, 0]
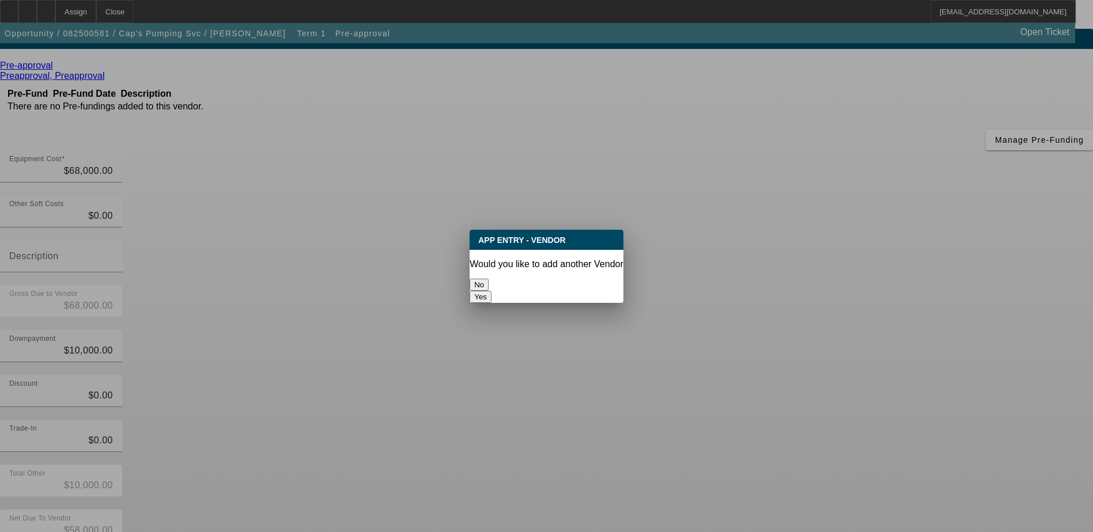
click at [488, 282] on button "No" at bounding box center [478, 285] width 19 height 12
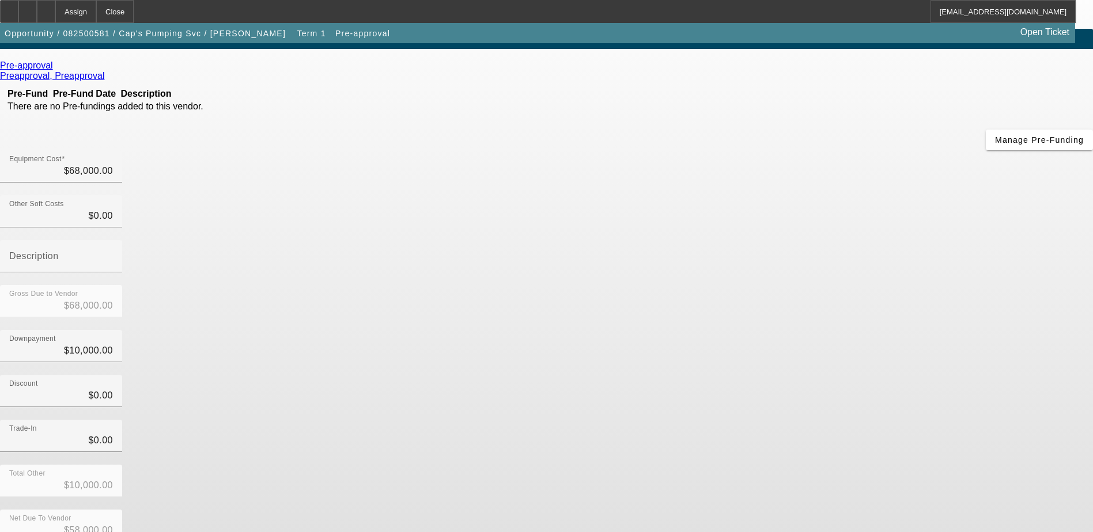
scroll to position [51, 0]
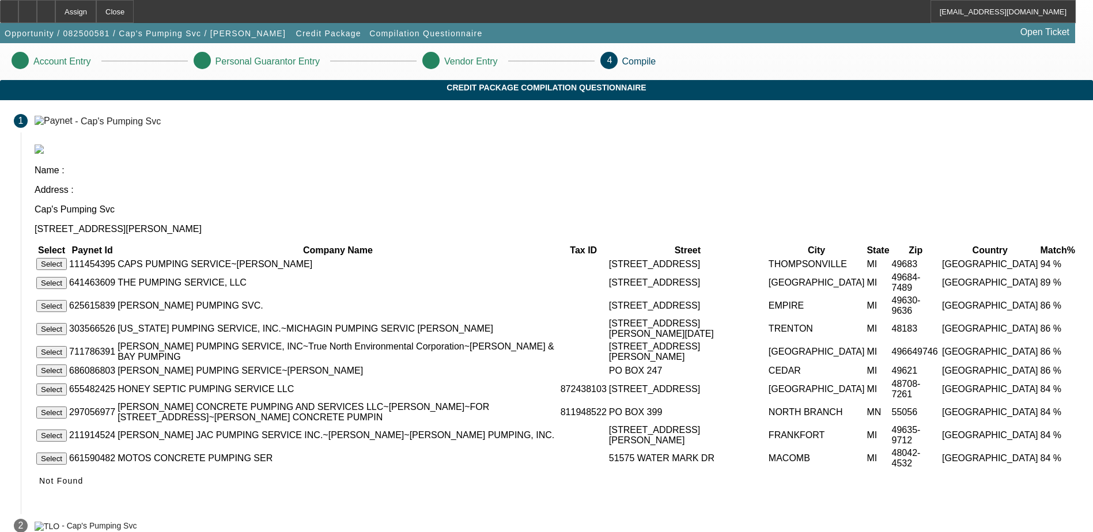
click at [67, 258] on button "Select" at bounding box center [51, 264] width 31 height 12
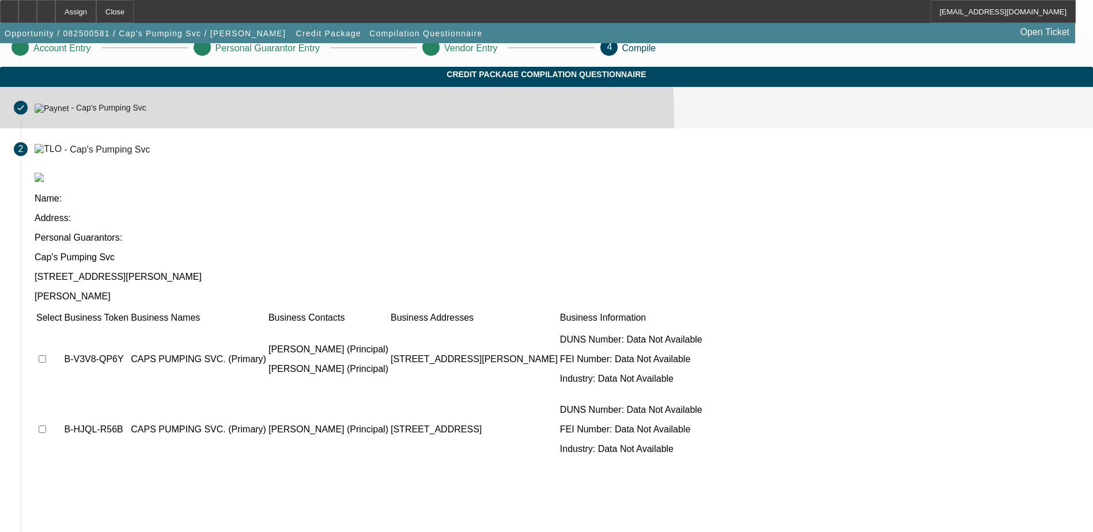
click at [271, 128] on mat-step-header "Completed done - Cap's Pumping Svc" at bounding box center [546, 107] width 1093 height 41
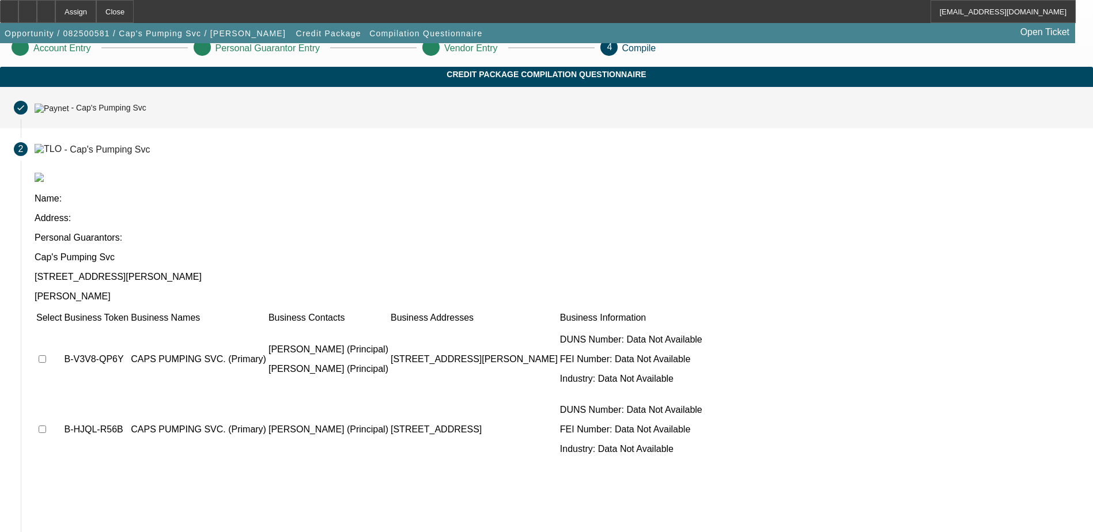
click at [258, 128] on mat-step-header "Completed done - Cap's Pumping Svc" at bounding box center [546, 107] width 1093 height 41
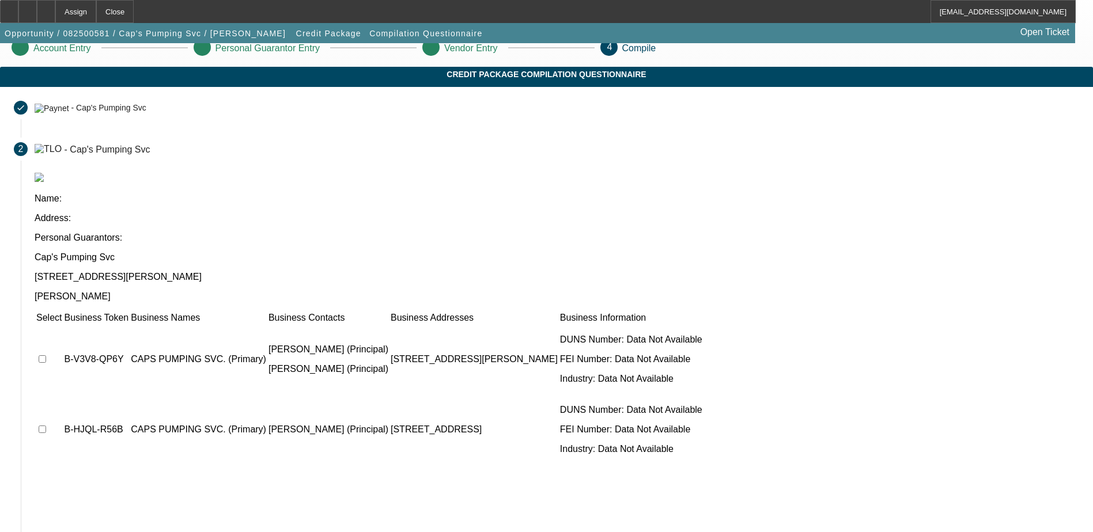
click at [62, 325] on td at bounding box center [49, 359] width 26 height 69
click at [46, 355] on input "checkbox" at bounding box center [42, 358] width 7 height 7
checkbox input "true"
click at [62, 395] on td at bounding box center [49, 429] width 26 height 69
click at [46, 426] on input "checkbox" at bounding box center [42, 429] width 7 height 7
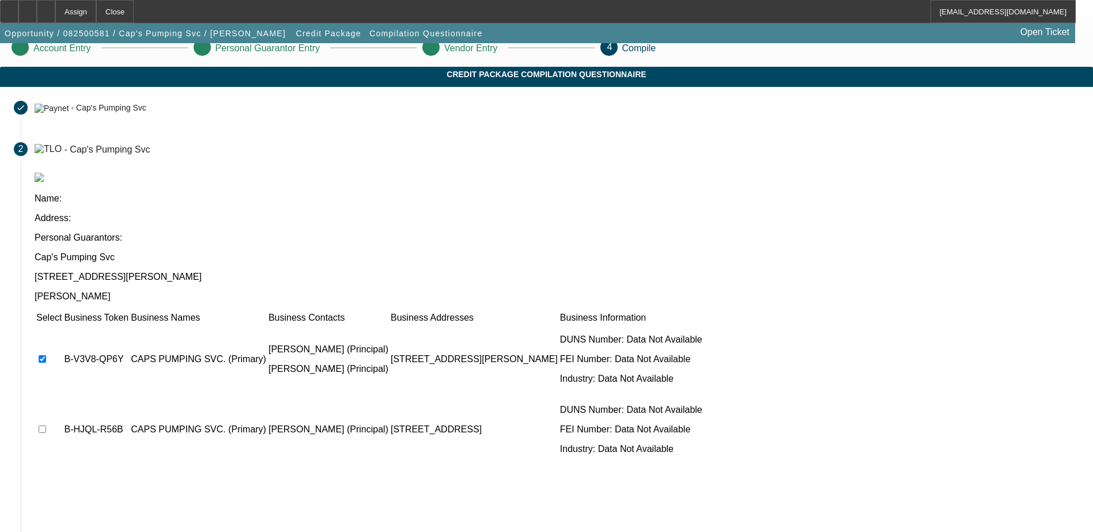
checkbox input "true"
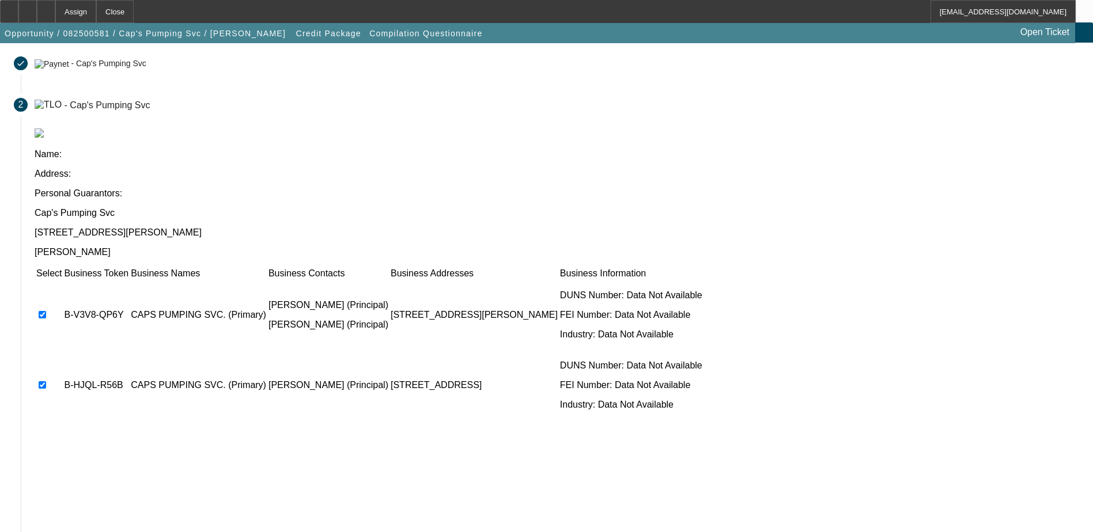
scroll to position [105, 0]
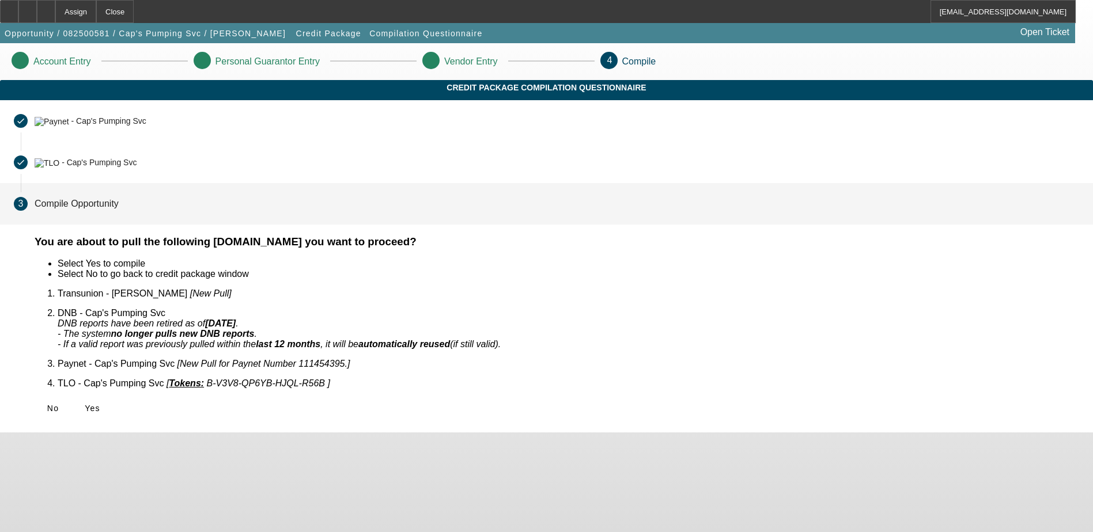
scroll to position [0, 0]
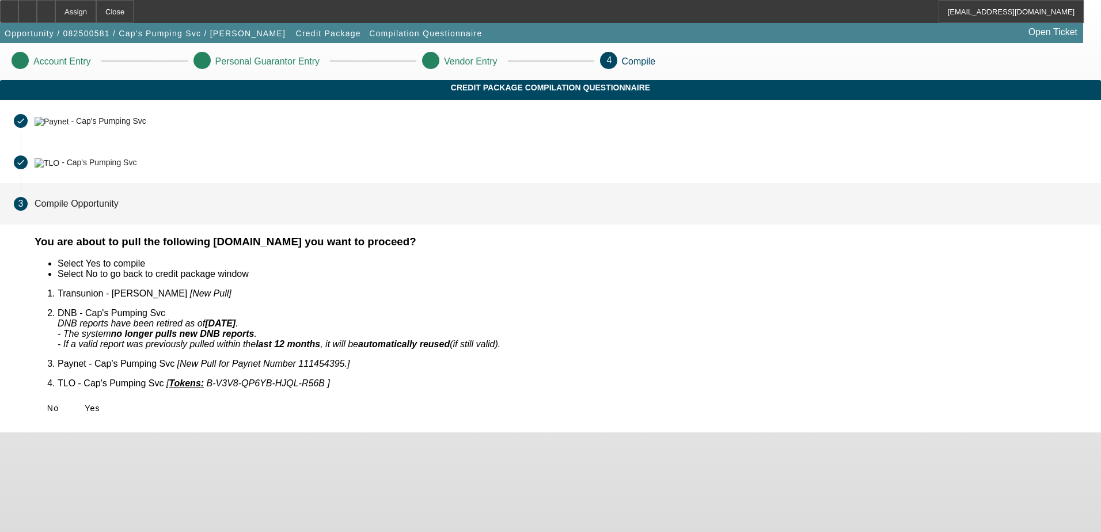
click at [100, 404] on span "Yes" at bounding box center [93, 408] width 16 height 9
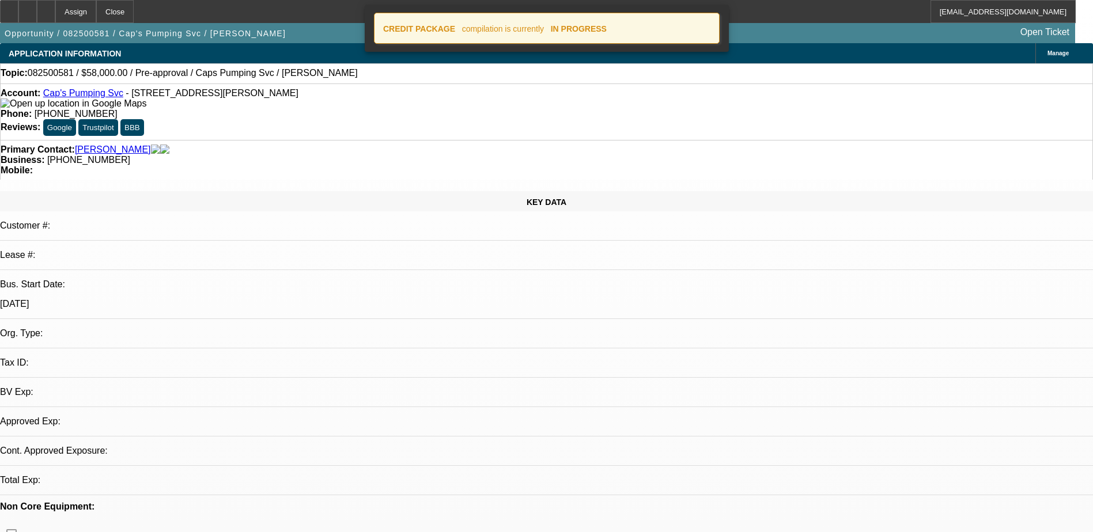
select select "0"
select select "2"
select select "0.1"
select select "4"
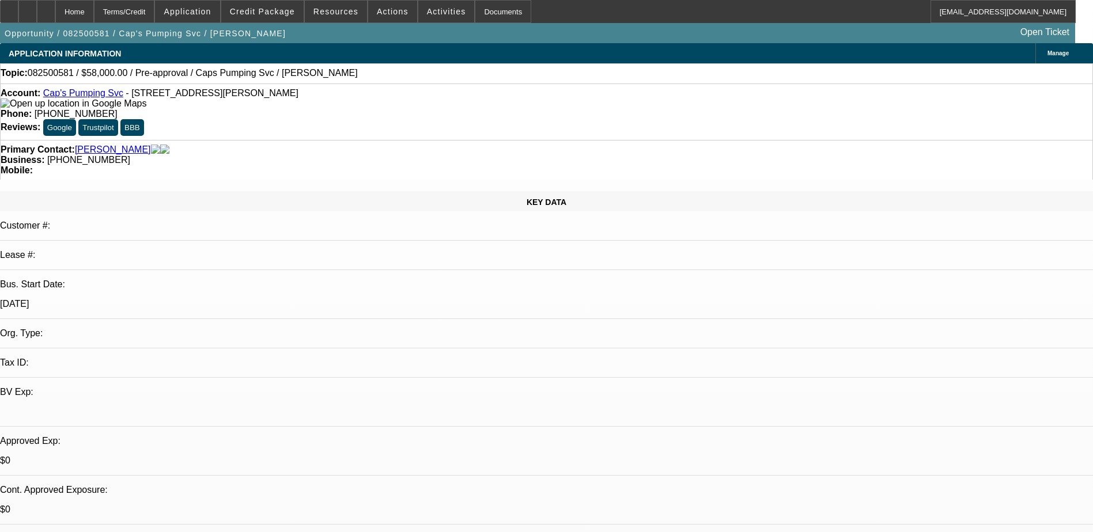
select select "0"
select select "2"
select select "0.1"
select select "4"
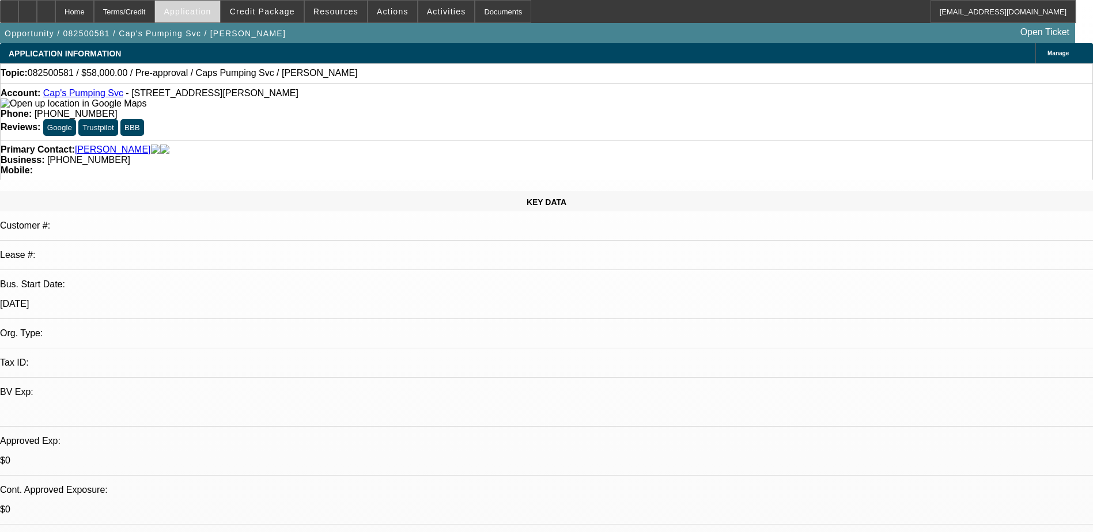
click at [211, 9] on span "Application" at bounding box center [187, 11] width 47 height 9
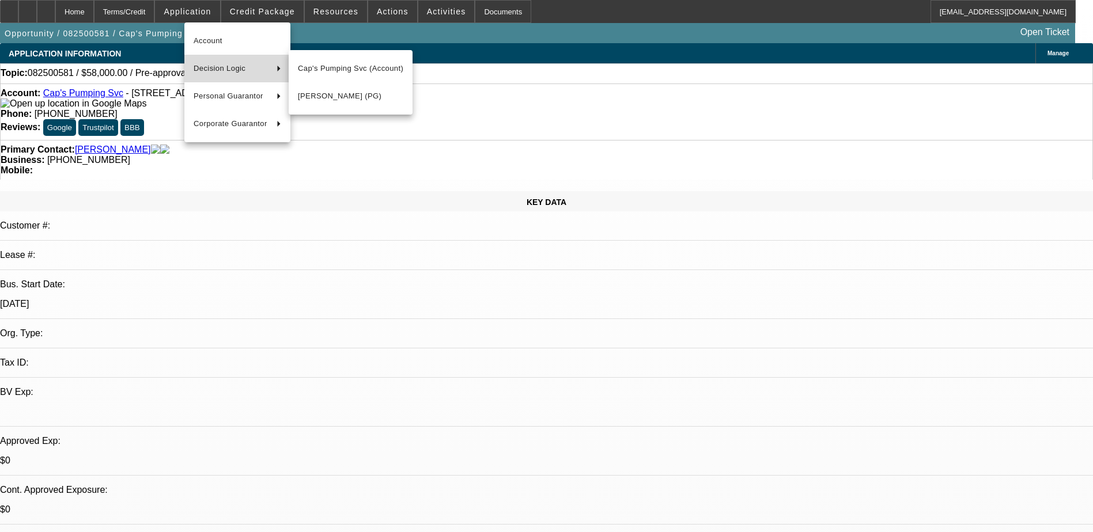
click at [221, 66] on span "Decision Logic" at bounding box center [231, 69] width 74 height 14
click at [357, 75] on button "Cap's Pumping Svc (Account)" at bounding box center [351, 69] width 124 height 28
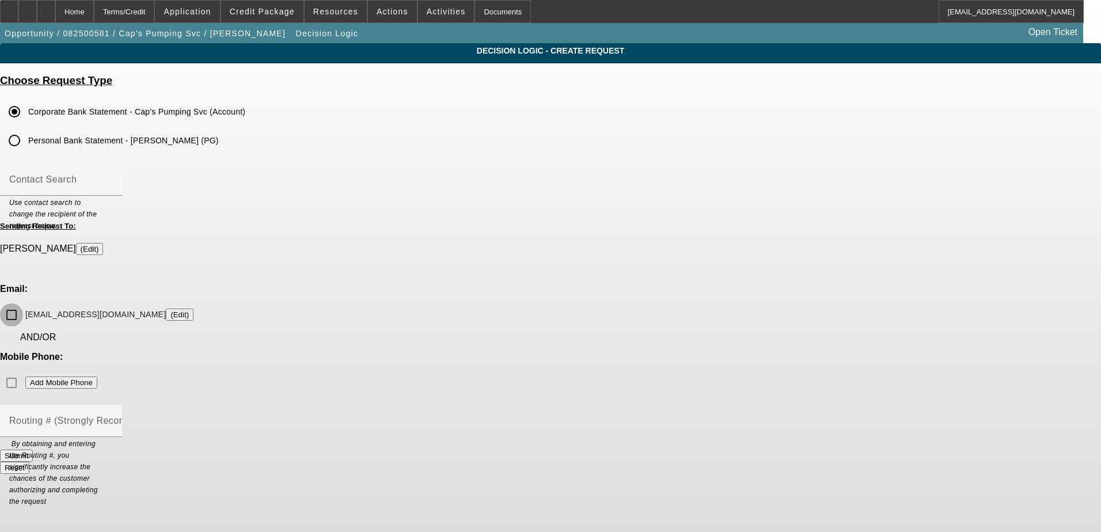
click at [23, 304] on input "mahoney231@gmail.com (Edit)" at bounding box center [11, 315] width 23 height 23
click at [33, 450] on button "Submit" at bounding box center [16, 456] width 33 height 12
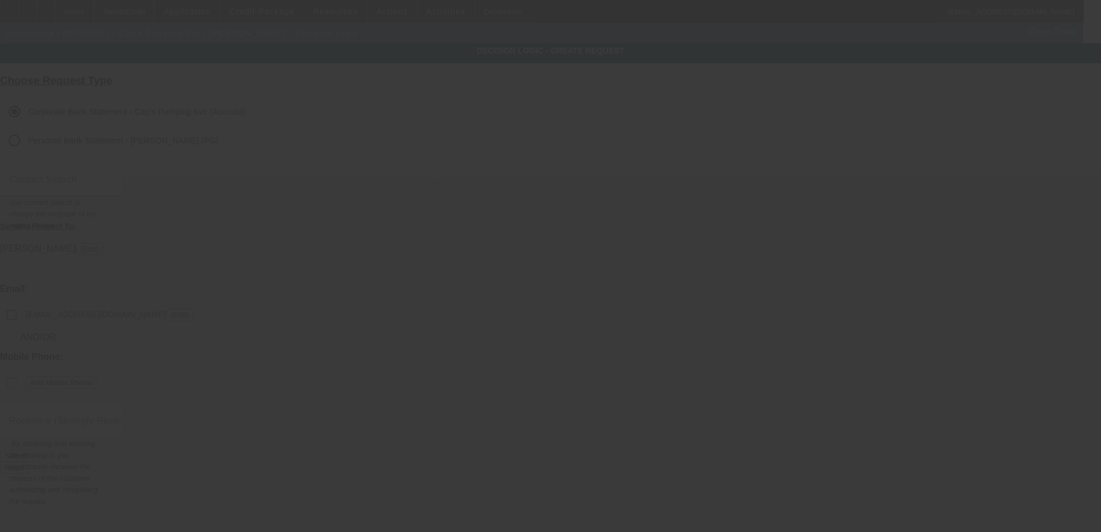
checkbox input "false"
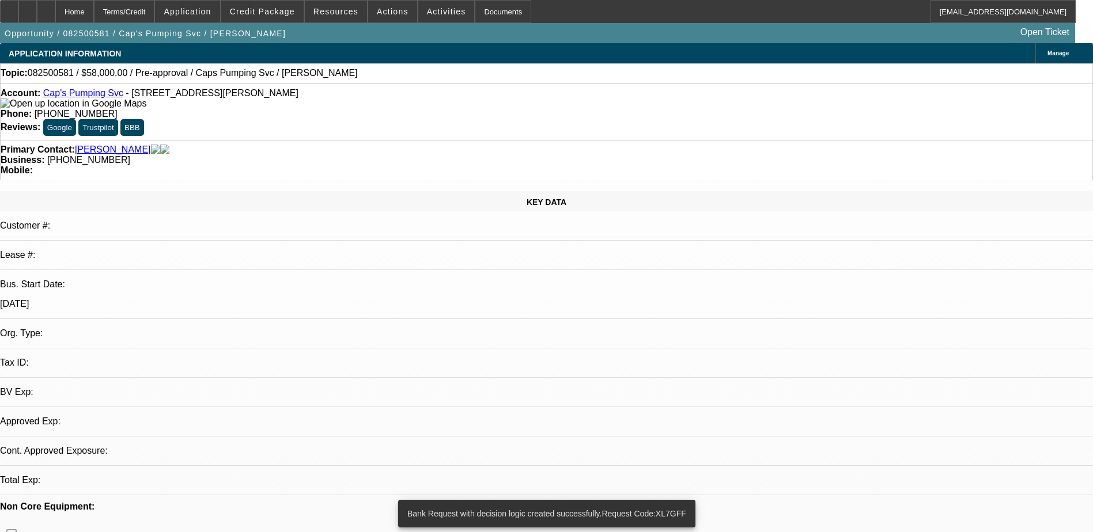
select select "0"
select select "2"
select select "0.1"
select select "4"
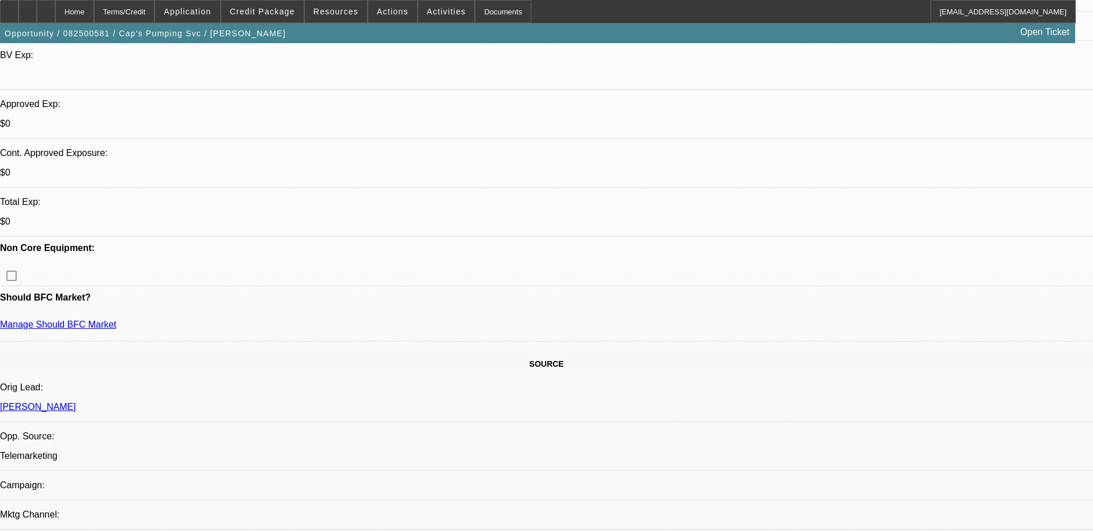
scroll to position [58, 0]
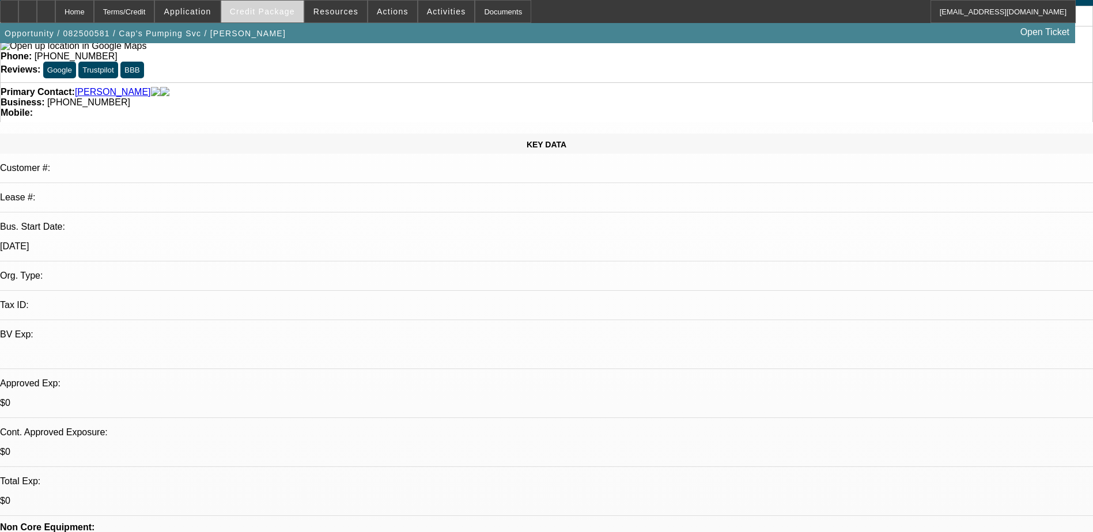
click at [276, 12] on span "Credit Package" at bounding box center [262, 11] width 65 height 9
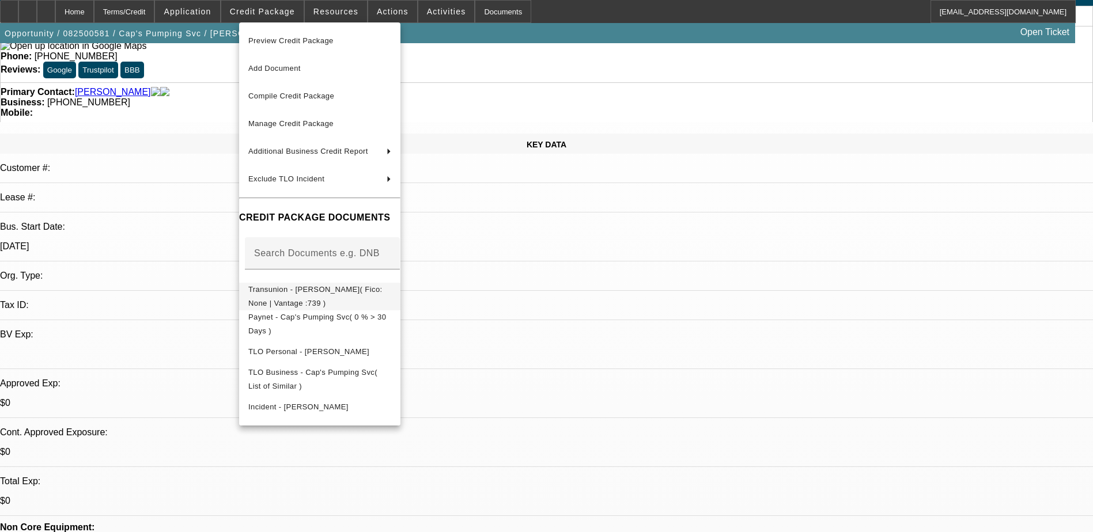
click at [275, 294] on span "Transunion - Mahoney, Bradley( Fico: None | Vantage :739 )" at bounding box center [315, 296] width 134 height 22
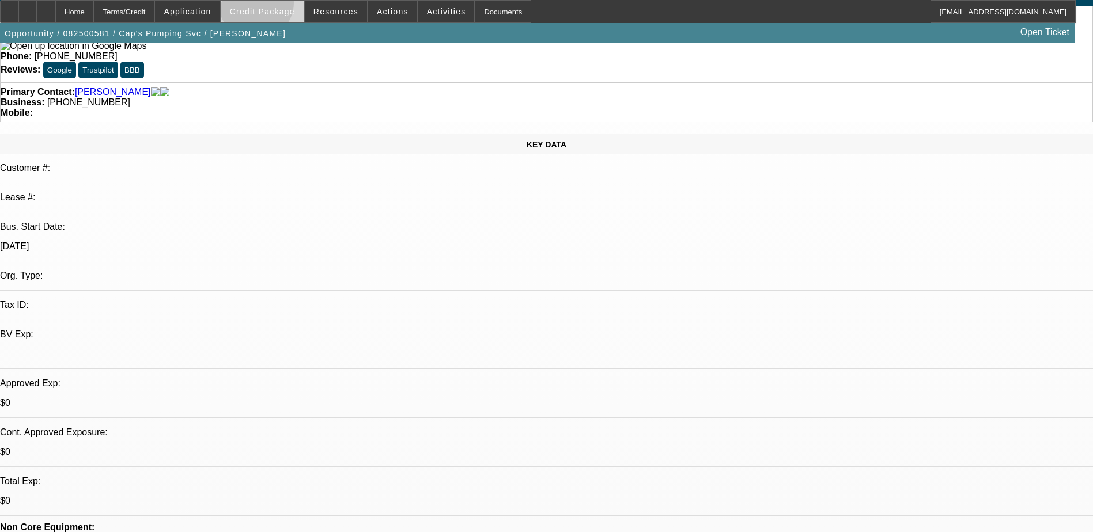
click at [274, 5] on span at bounding box center [262, 12] width 82 height 28
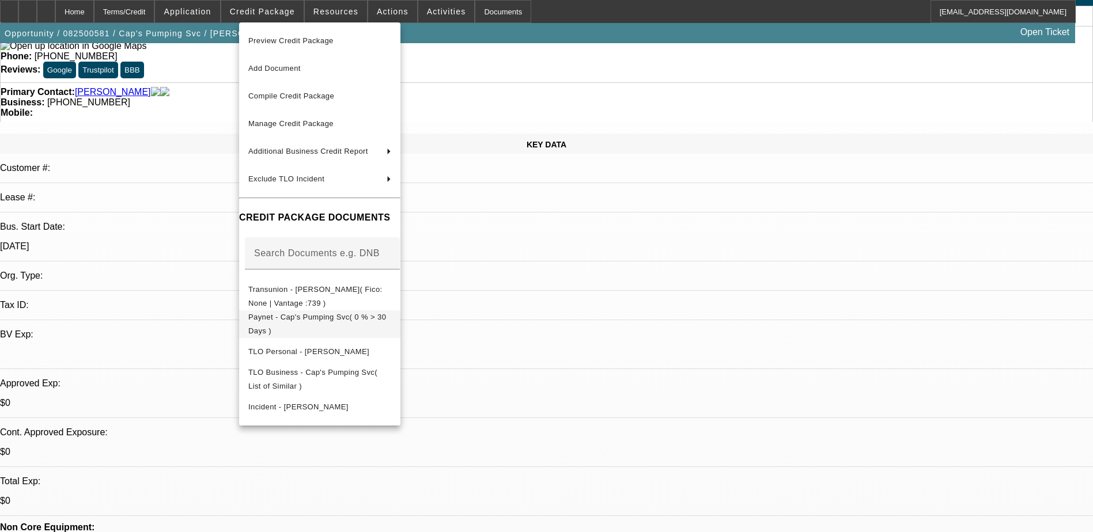
click at [309, 317] on span "Paynet - Cap's Pumping Svc( 0 % > 30 Days )" at bounding box center [317, 324] width 138 height 22
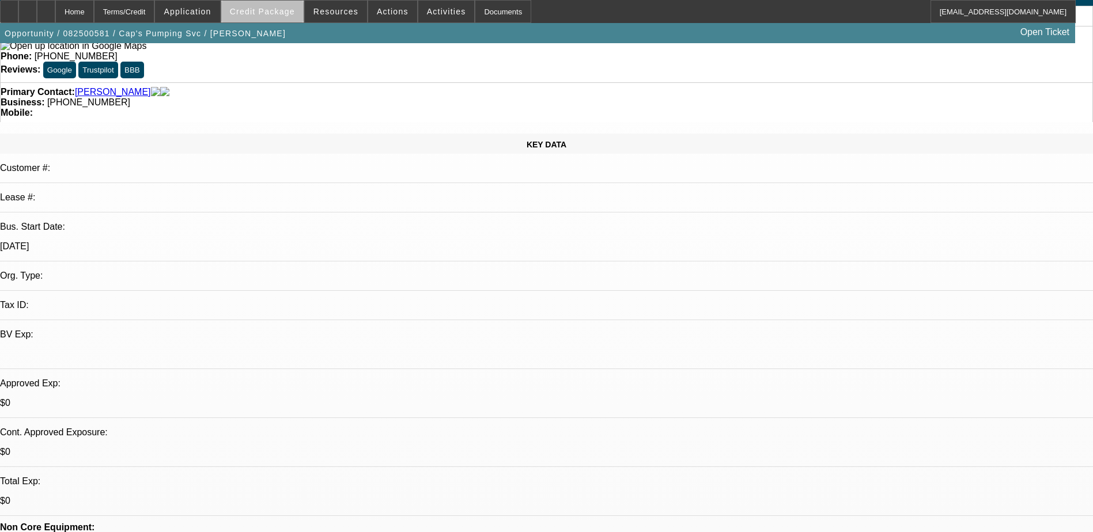
click at [290, 18] on span at bounding box center [262, 12] width 82 height 28
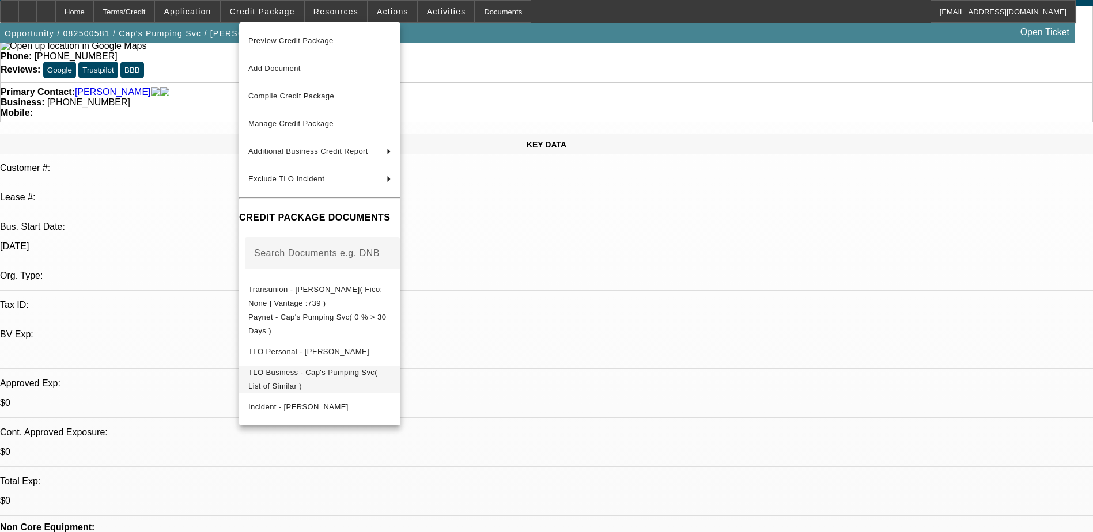
click at [291, 376] on span "TLO Business - Cap's Pumping Svc( List of Similar )" at bounding box center [312, 379] width 129 height 22
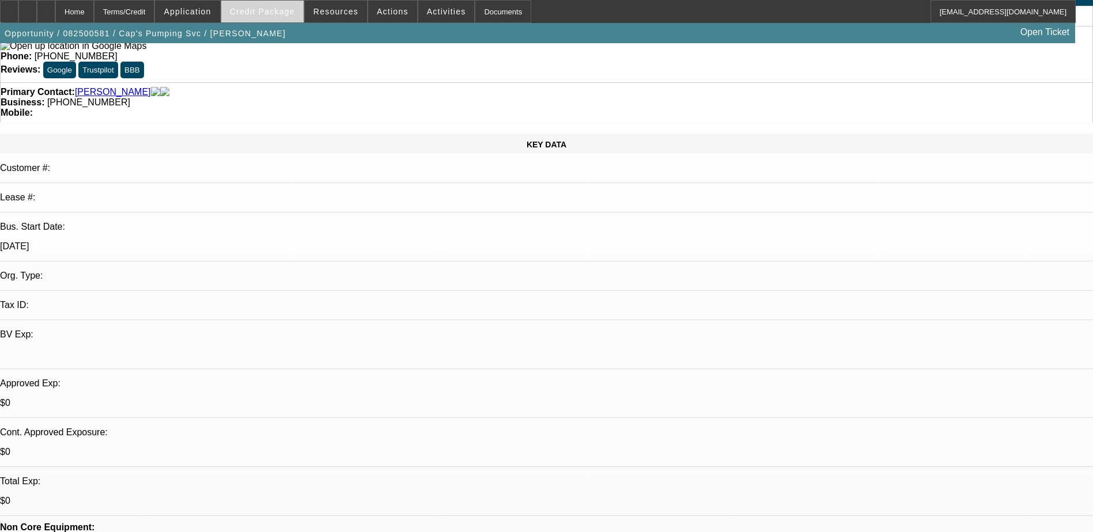
click at [271, 10] on span "Credit Package" at bounding box center [262, 11] width 65 height 9
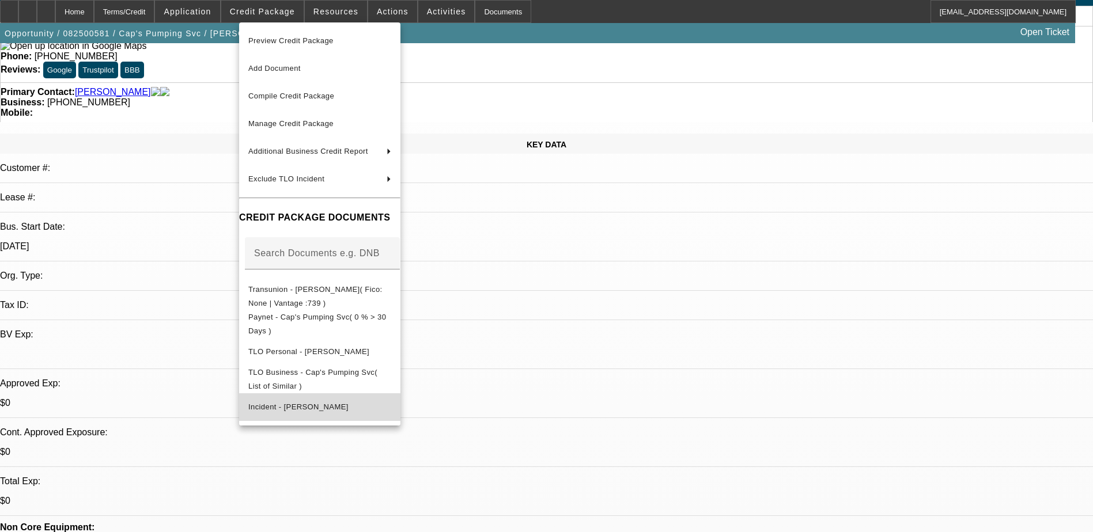
click at [305, 400] on span "Incident - Mahoney, Bradley" at bounding box center [319, 407] width 143 height 14
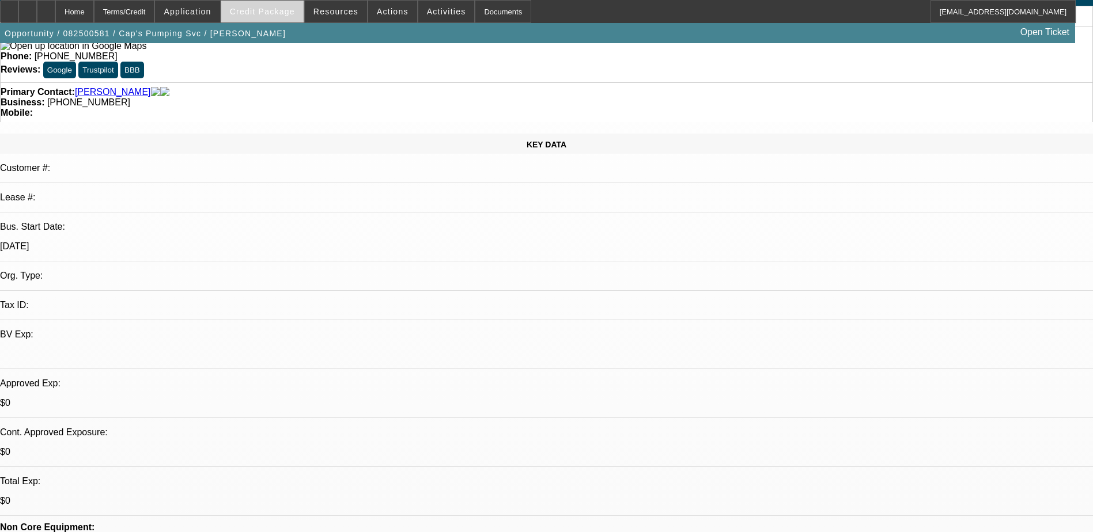
click at [275, 5] on span at bounding box center [262, 12] width 82 height 28
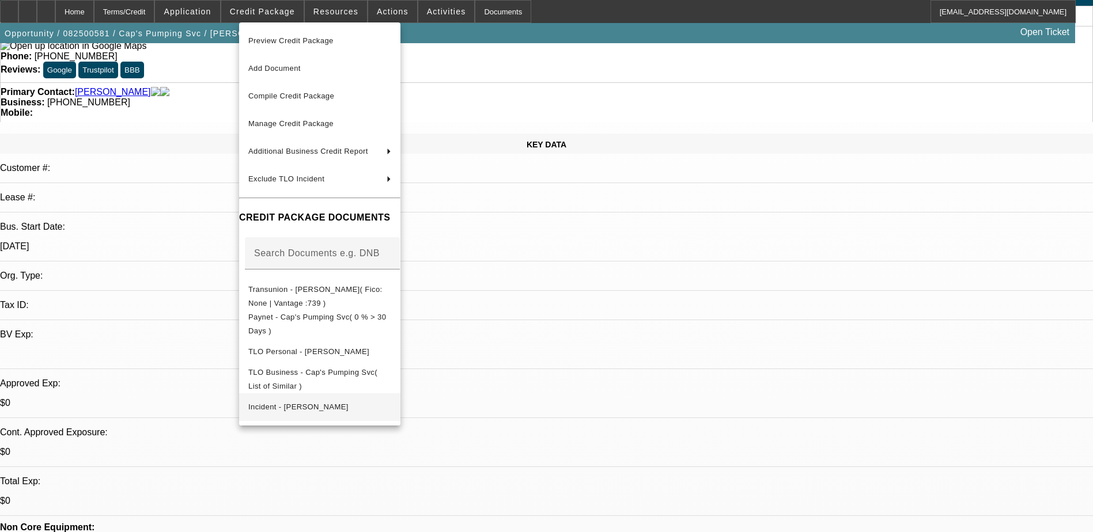
click at [296, 404] on span "Incident - Mahoney, Bradley" at bounding box center [298, 407] width 100 height 9
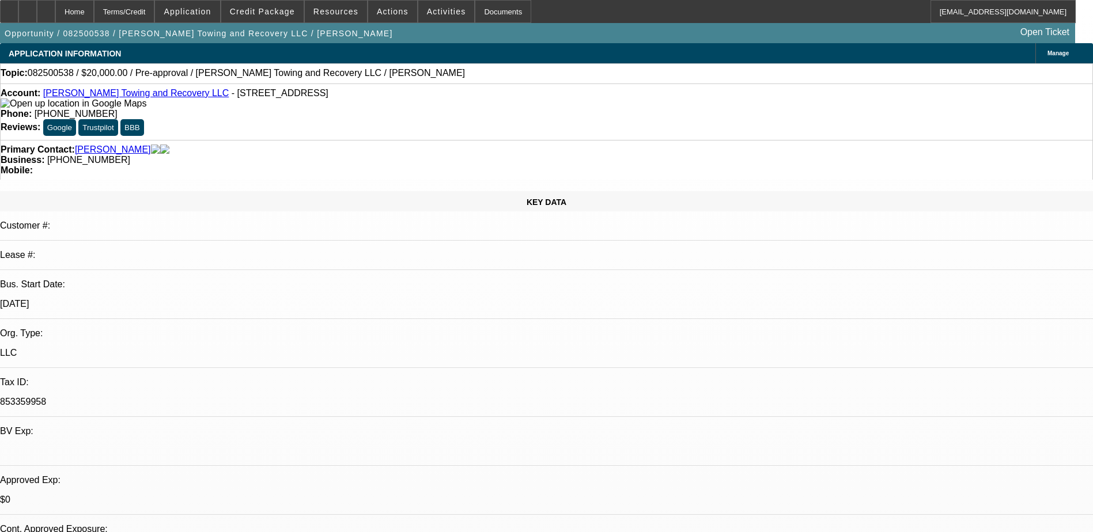
select select "0"
select select "2"
select select "0.1"
select select "4"
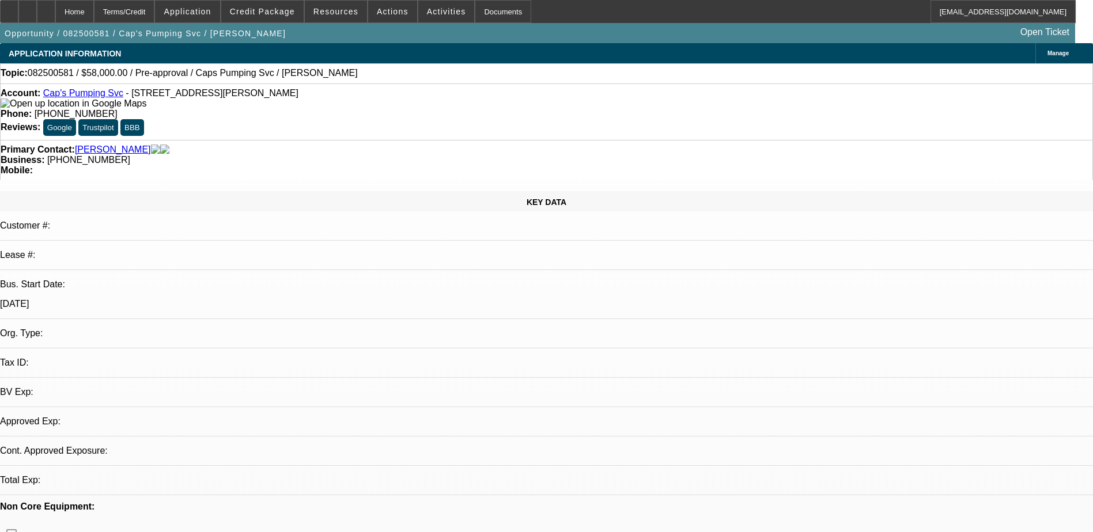
select select "0"
select select "2"
select select "0.1"
select select "4"
